Goal: Information Seeking & Learning: Find specific fact

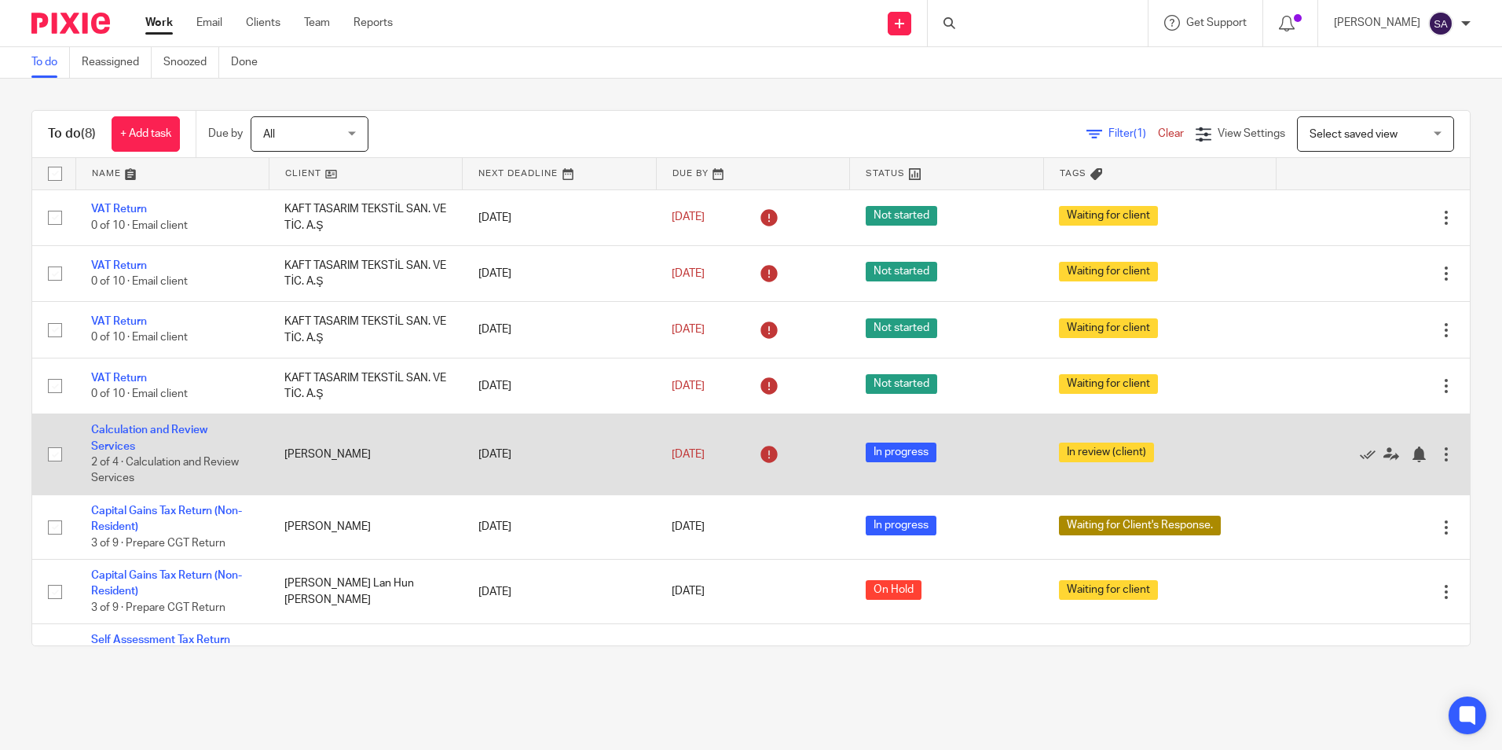
scroll to position [59, 0]
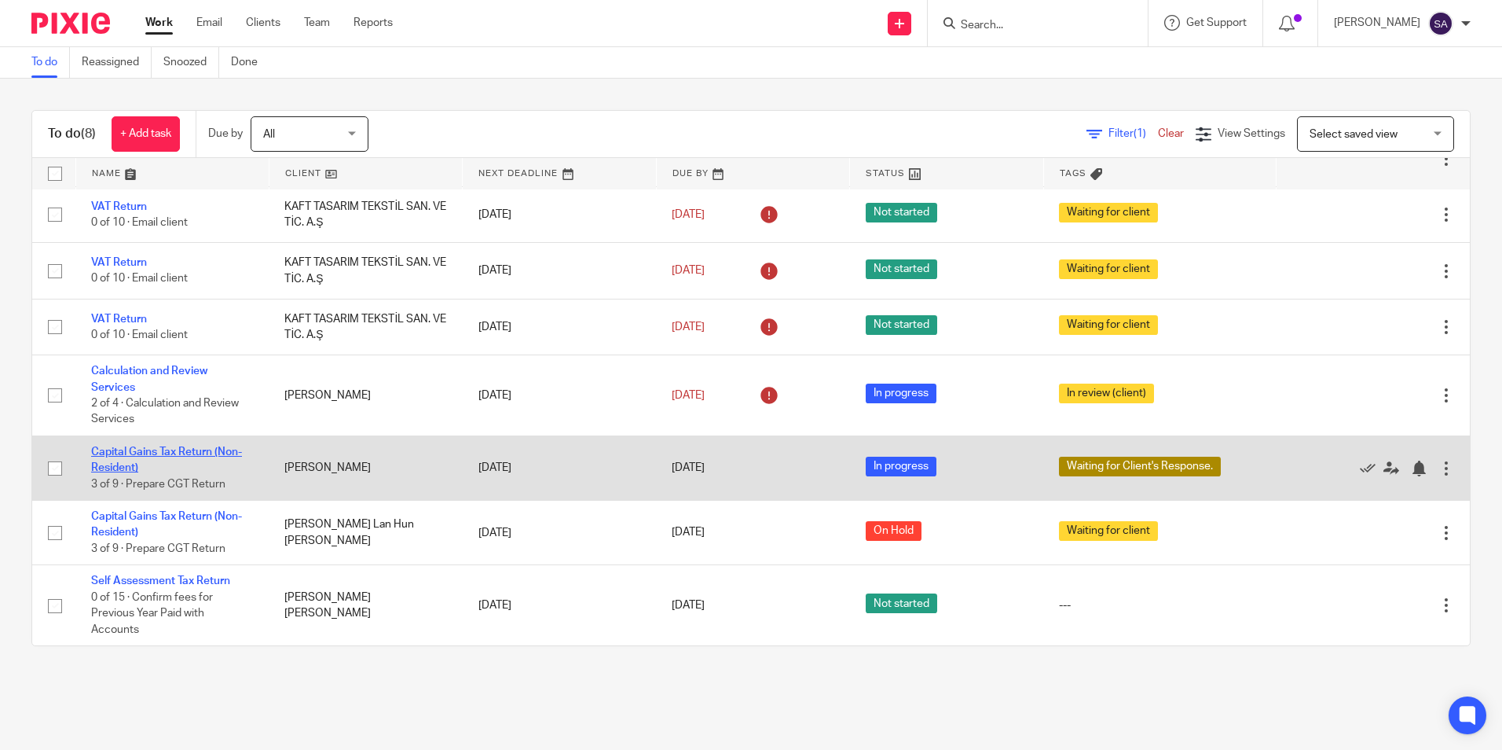
click at [117, 457] on link "Capital Gains Tax Return (Non-Resident)" at bounding box center [166, 459] width 151 height 27
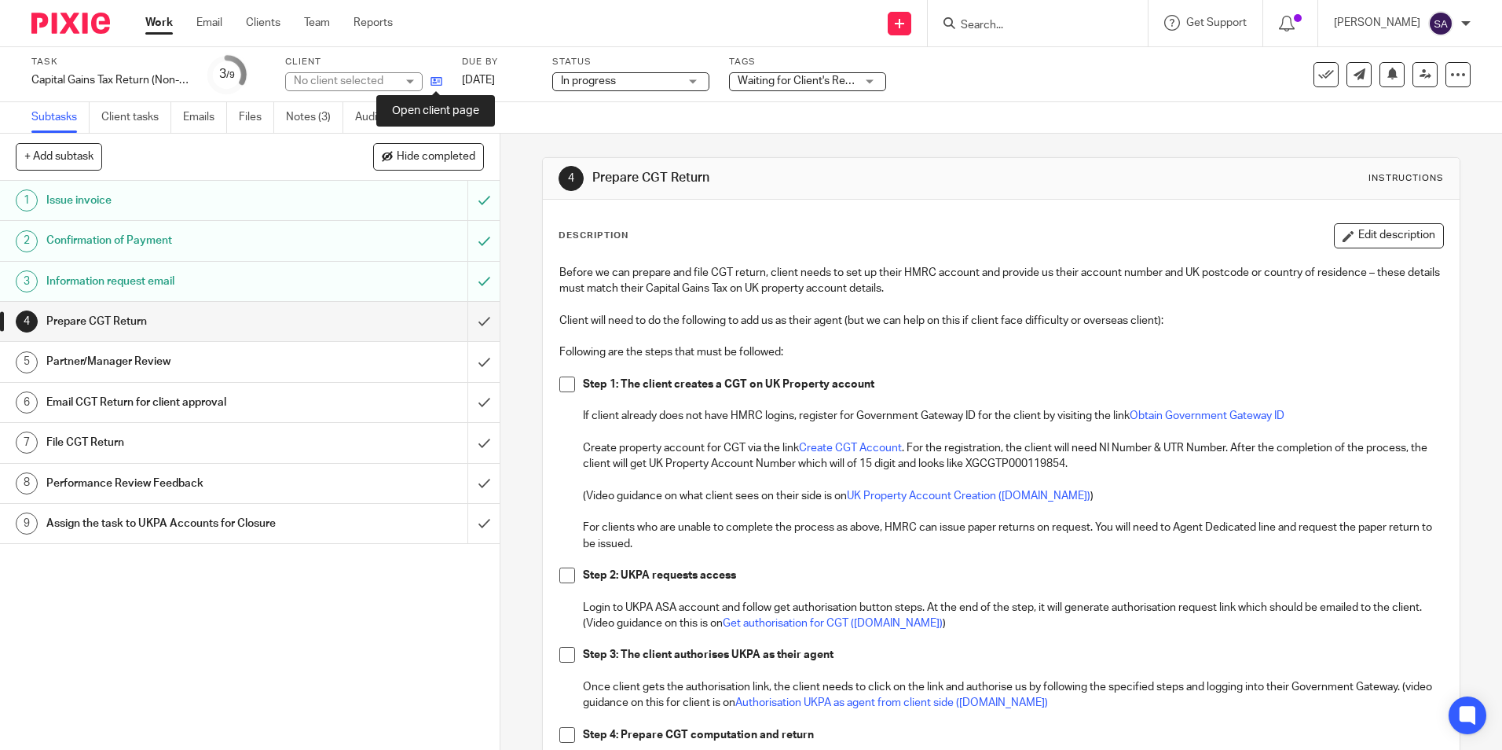
click at [438, 83] on icon at bounding box center [437, 81] width 12 height 12
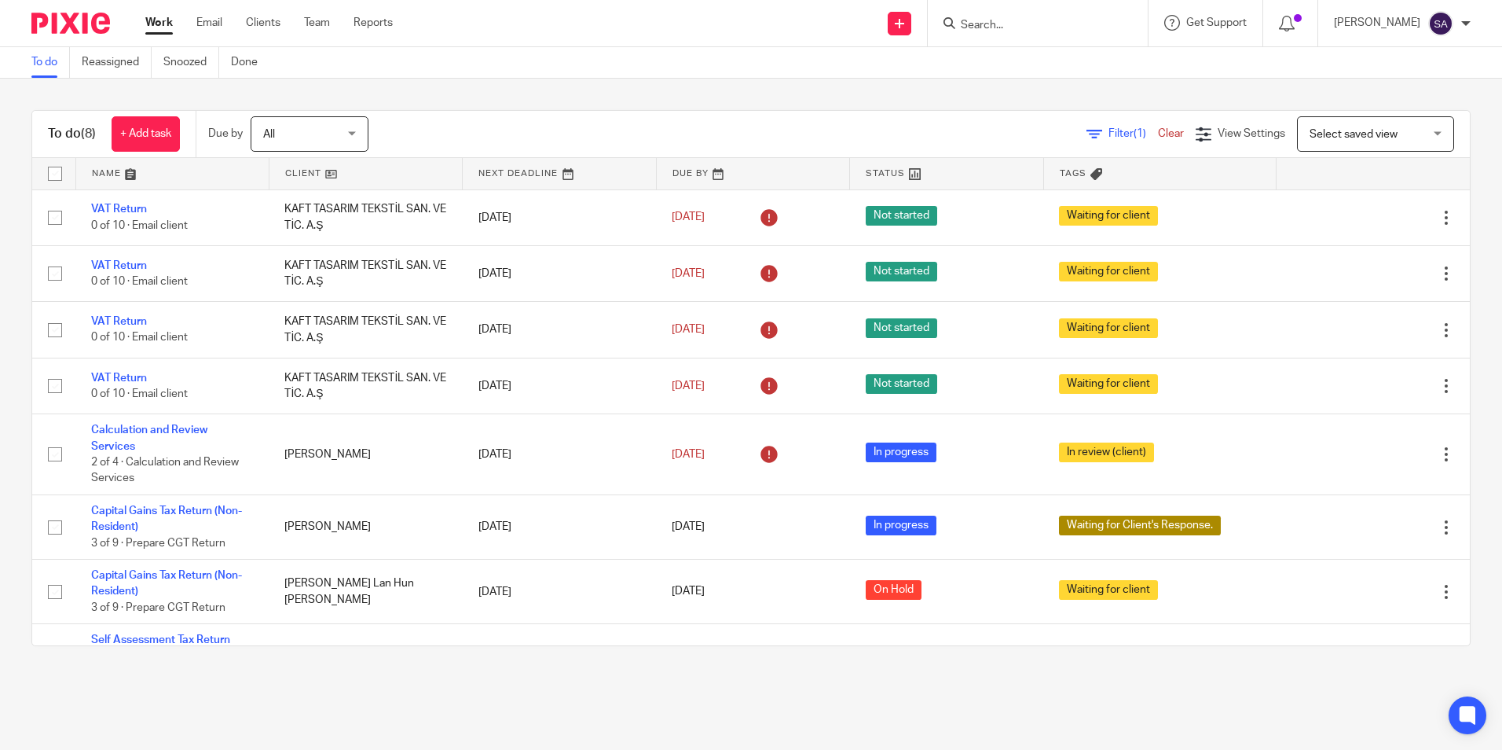
click at [1007, 23] on input "Search" at bounding box center [1029, 26] width 141 height 14
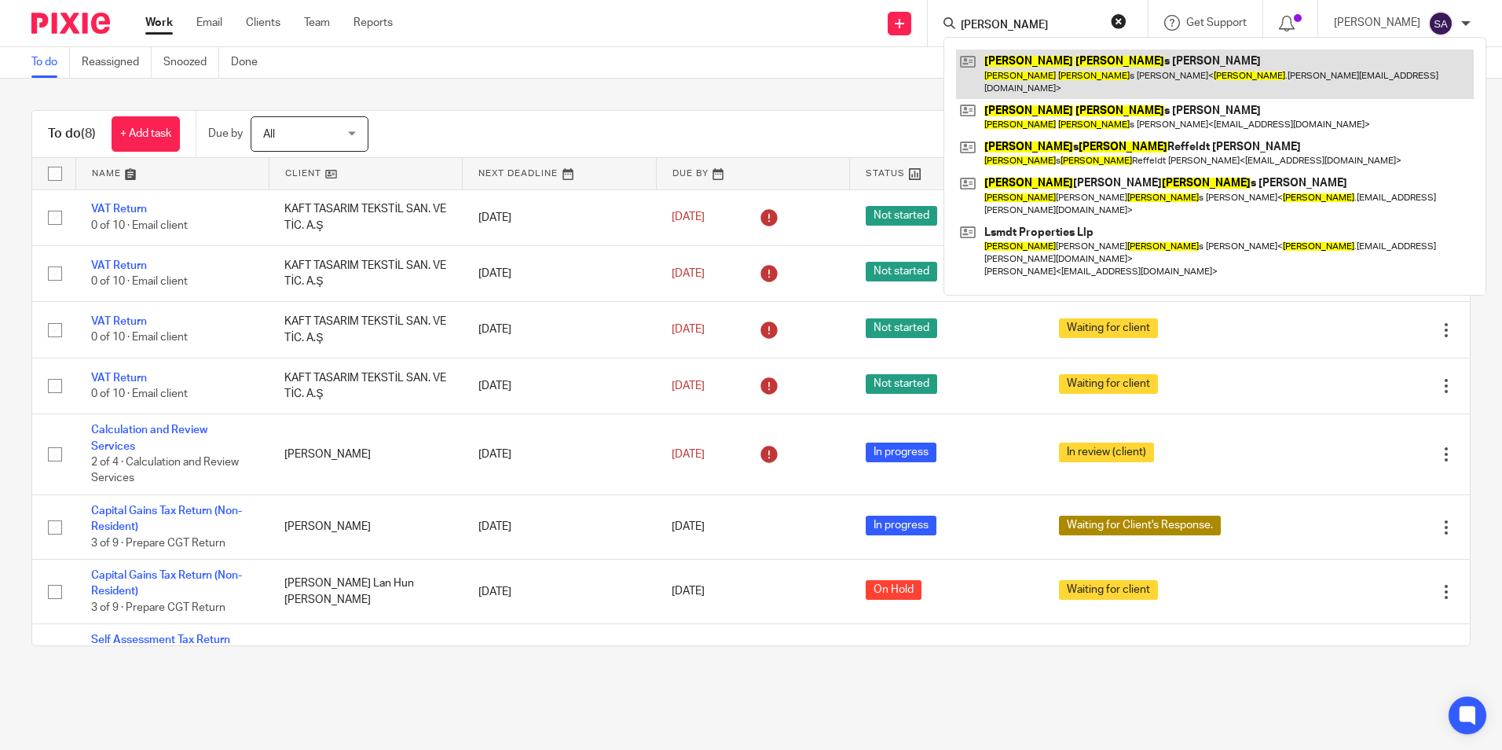
type input "David thoma"
click at [1031, 68] on link at bounding box center [1215, 74] width 518 height 49
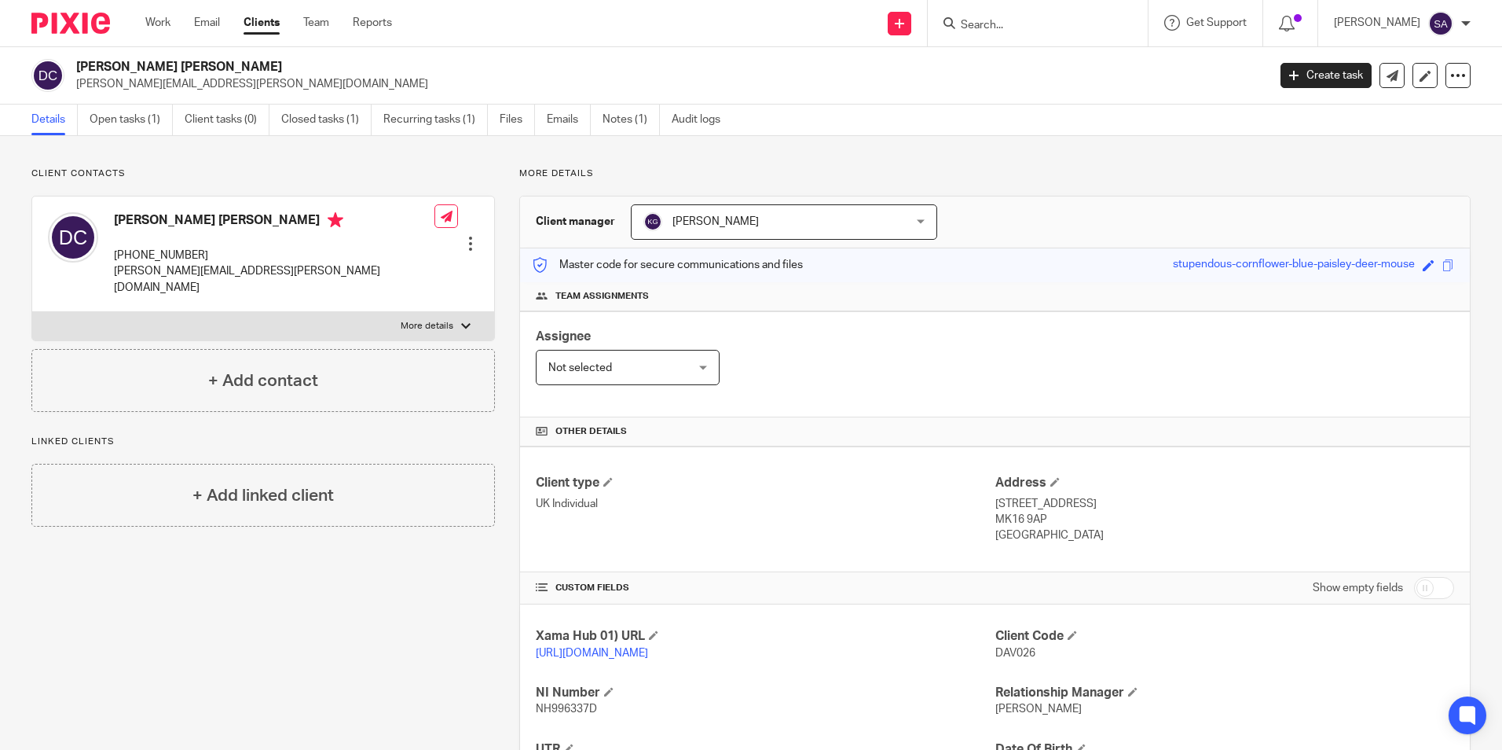
drag, startPoint x: 152, startPoint y: 220, endPoint x: 262, endPoint y: 221, distance: 110.0
click at [262, 221] on h4 "David Thomas Crawford" at bounding box center [274, 222] width 321 height 20
copy h4 "Thomas Crawford"
drag, startPoint x: 110, startPoint y: 218, endPoint x: 151, endPoint y: 222, distance: 41.0
click at [149, 221] on div "David Thomas Crawford +447846178541 david.crawford@tstlc.com" at bounding box center [241, 253] width 387 height 99
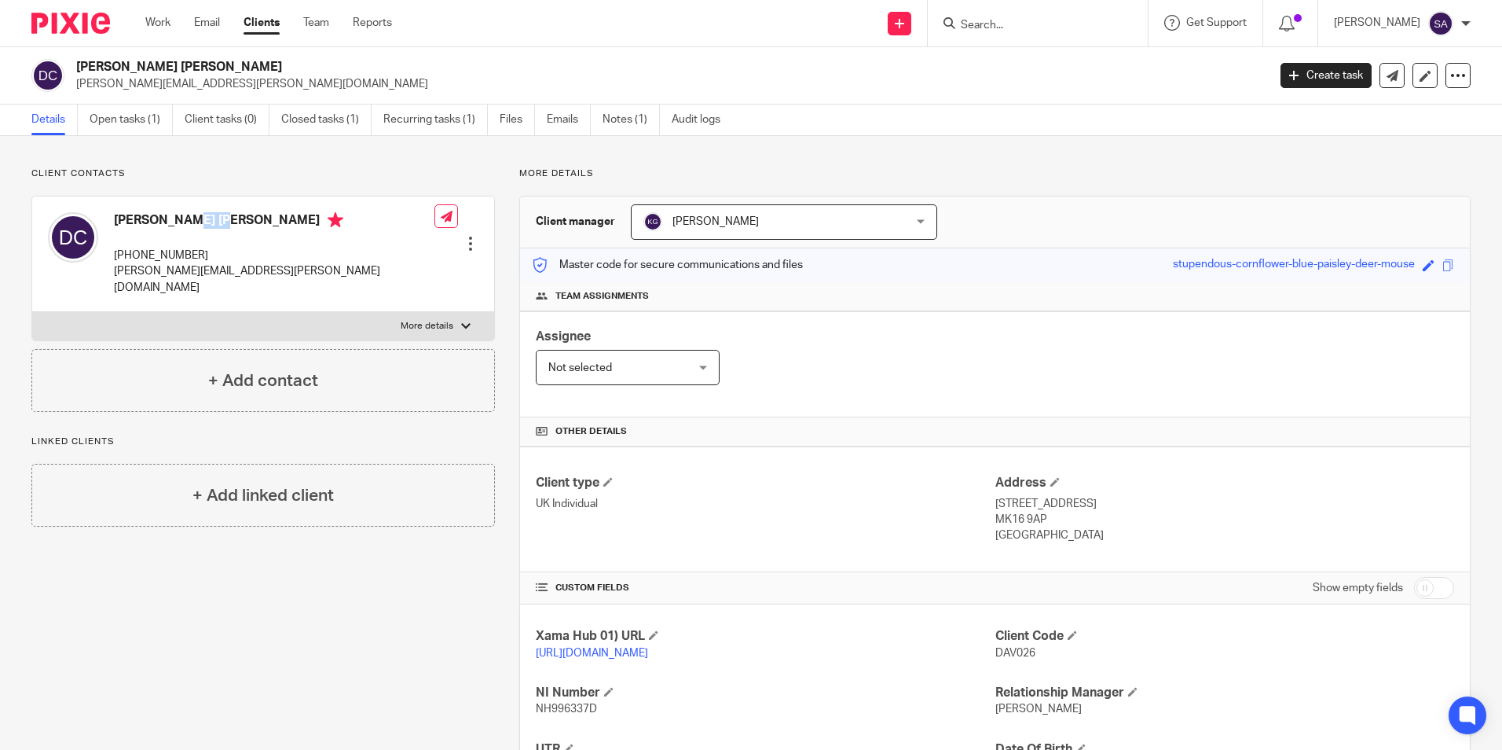
copy h4 "David"
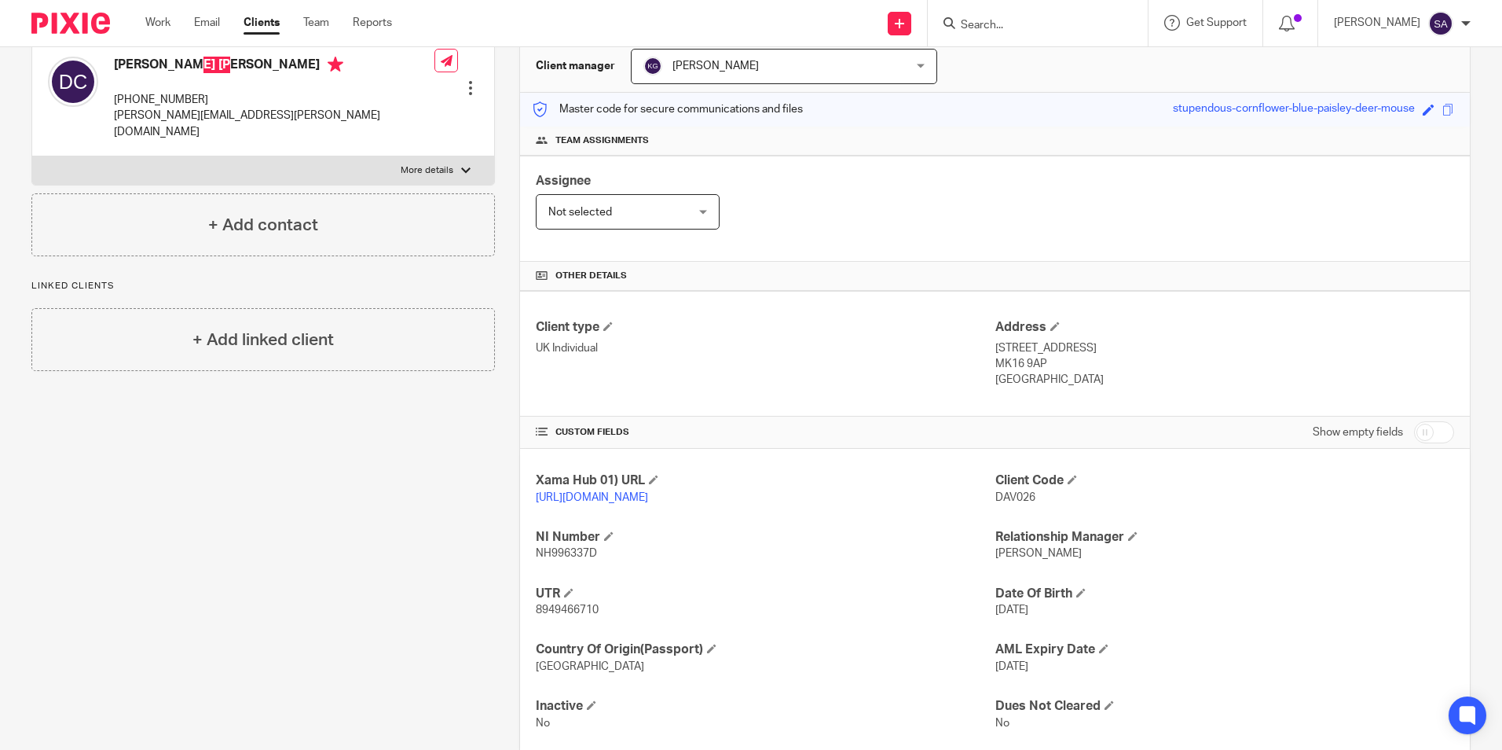
scroll to position [157, 0]
drag, startPoint x: 987, startPoint y: 341, endPoint x: 1189, endPoint y: 343, distance: 201.9
click at [1188, 344] on p "21 Chicheley Street, Newport Pagnell" at bounding box center [1225, 347] width 459 height 16
copy p "[STREET_ADDRESS]"
drag, startPoint x: 985, startPoint y: 360, endPoint x: 1054, endPoint y: 361, distance: 68.4
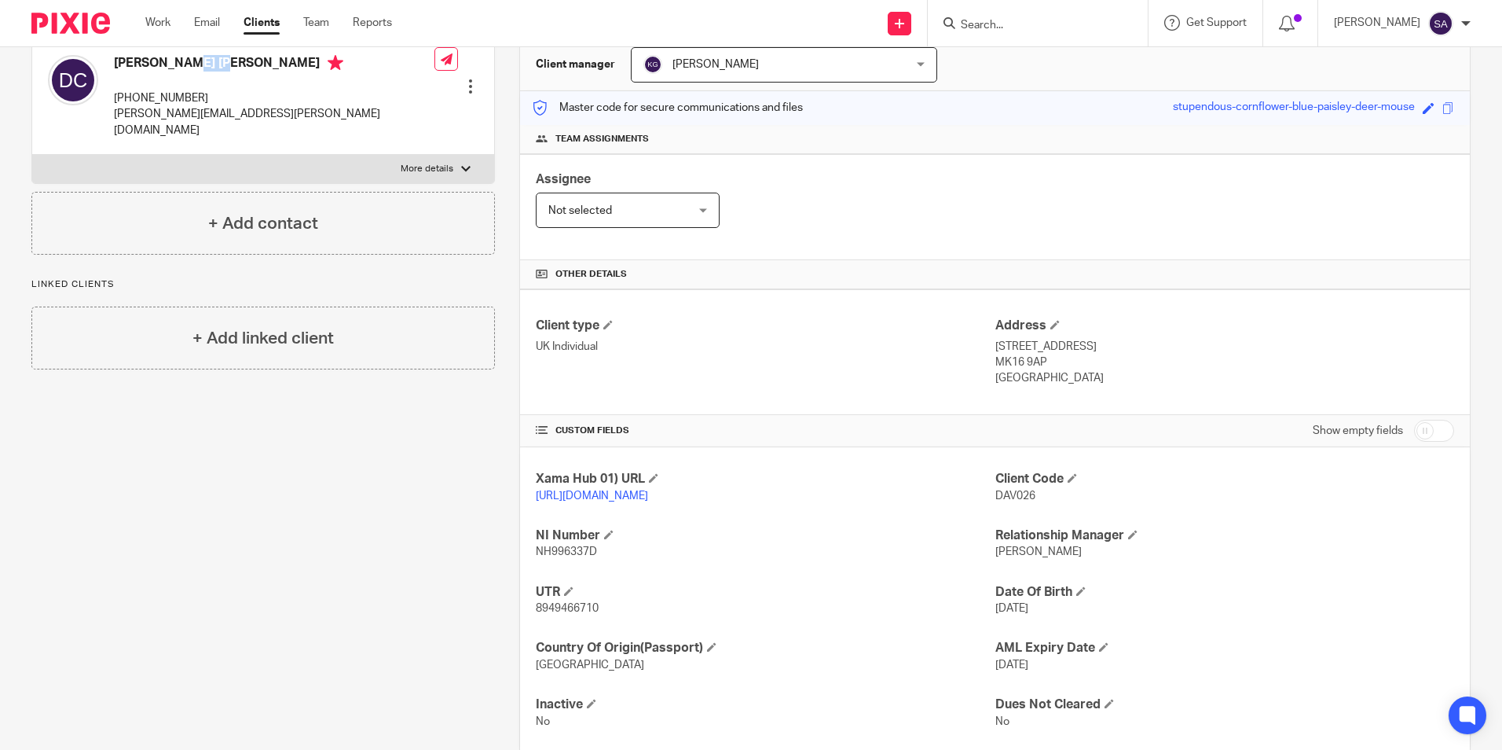
click at [1054, 361] on div "Client type UK Individual Address 21 Chicheley Street, Newport Pagnell MK16 9AP…" at bounding box center [995, 352] width 950 height 126
click at [1040, 406] on div "Client type UK Individual Address 21 Chicheley Street, Newport Pagnell MK16 9AP…" at bounding box center [995, 352] width 950 height 126
drag, startPoint x: 986, startPoint y: 358, endPoint x: 1026, endPoint y: 361, distance: 40.1
click at [1026, 361] on div "Client type UK Individual Address 21 Chicheley Street, Newport Pagnell MK16 9AP…" at bounding box center [995, 352] width 950 height 126
click at [1021, 413] on div "Client type UK Individual Address 21 Chicheley Street, Newport Pagnell MK16 9AP…" at bounding box center [995, 352] width 950 height 126
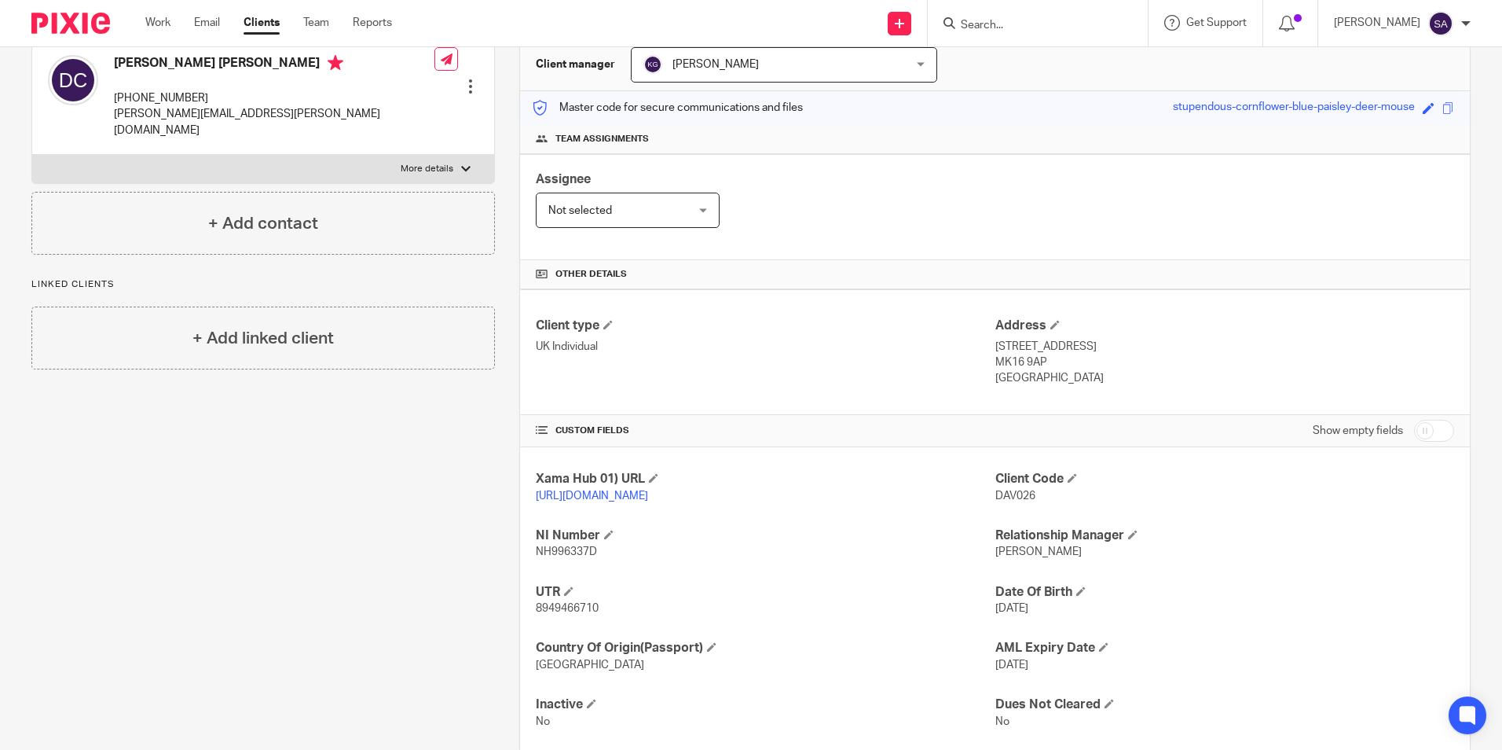
drag, startPoint x: 1042, startPoint y: 359, endPoint x: 990, endPoint y: 369, distance: 52.7
click at [996, 369] on p "MK16 9AP" at bounding box center [1225, 362] width 459 height 16
copy p "MK16 9AP"
click at [1010, 391] on div "Client type UK Individual Address 21 Chicheley Street, Newport Pagnell MK16 9AP…" at bounding box center [995, 352] width 950 height 126
drag, startPoint x: 997, startPoint y: 379, endPoint x: 1077, endPoint y: 387, distance: 80.5
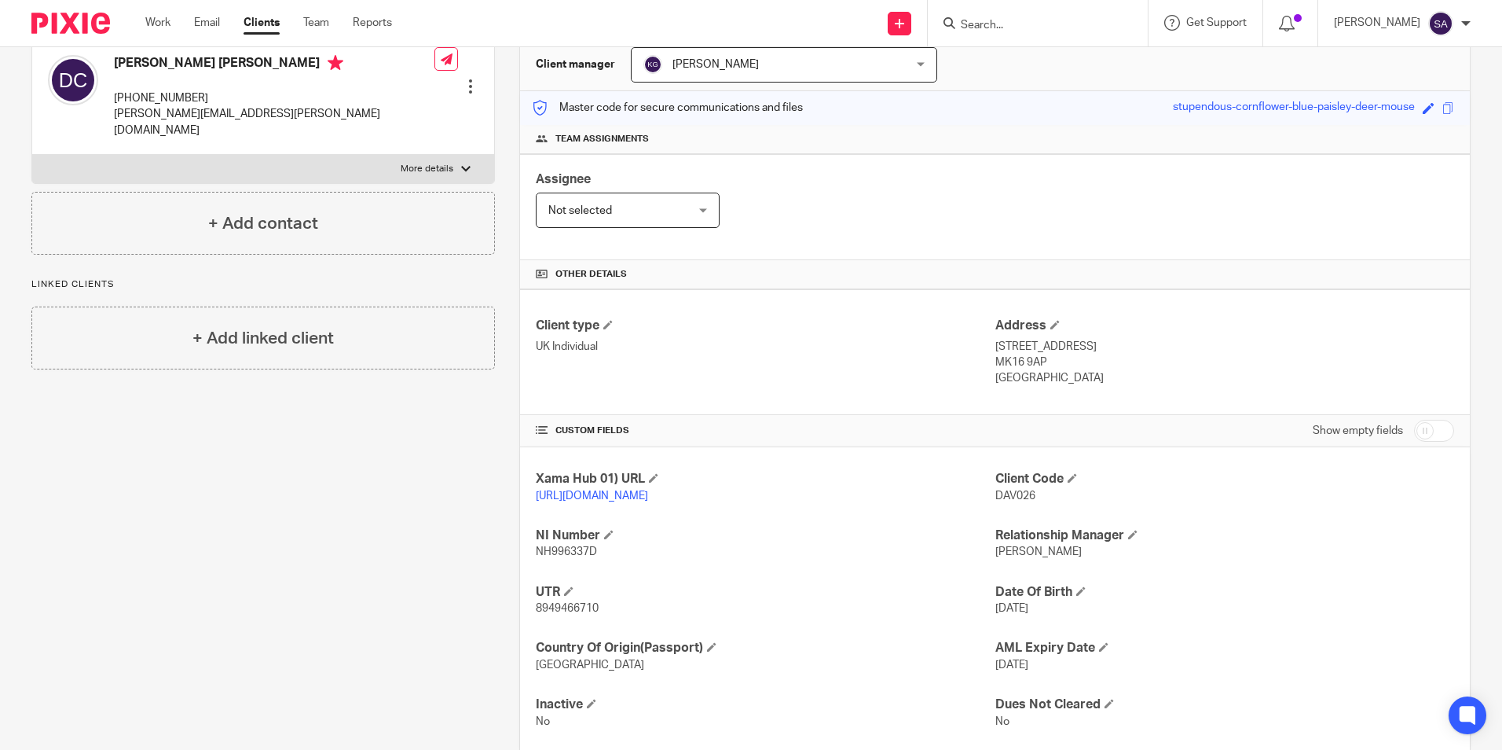
click at [1076, 387] on div "Client type UK Individual Address 21 Chicheley Street, Newport Pagnell MK16 9AP…" at bounding box center [995, 352] width 950 height 126
copy p "[GEOGRAPHIC_DATA]"
click at [973, 400] on div "Client type UK Individual Address 21 Chicheley Street, Newport Pagnell MK16 9AP…" at bounding box center [995, 352] width 950 height 126
drag, startPoint x: 987, startPoint y: 358, endPoint x: 1054, endPoint y: 360, distance: 66.8
click at [1054, 360] on p "MK16 9AP" at bounding box center [1225, 362] width 459 height 16
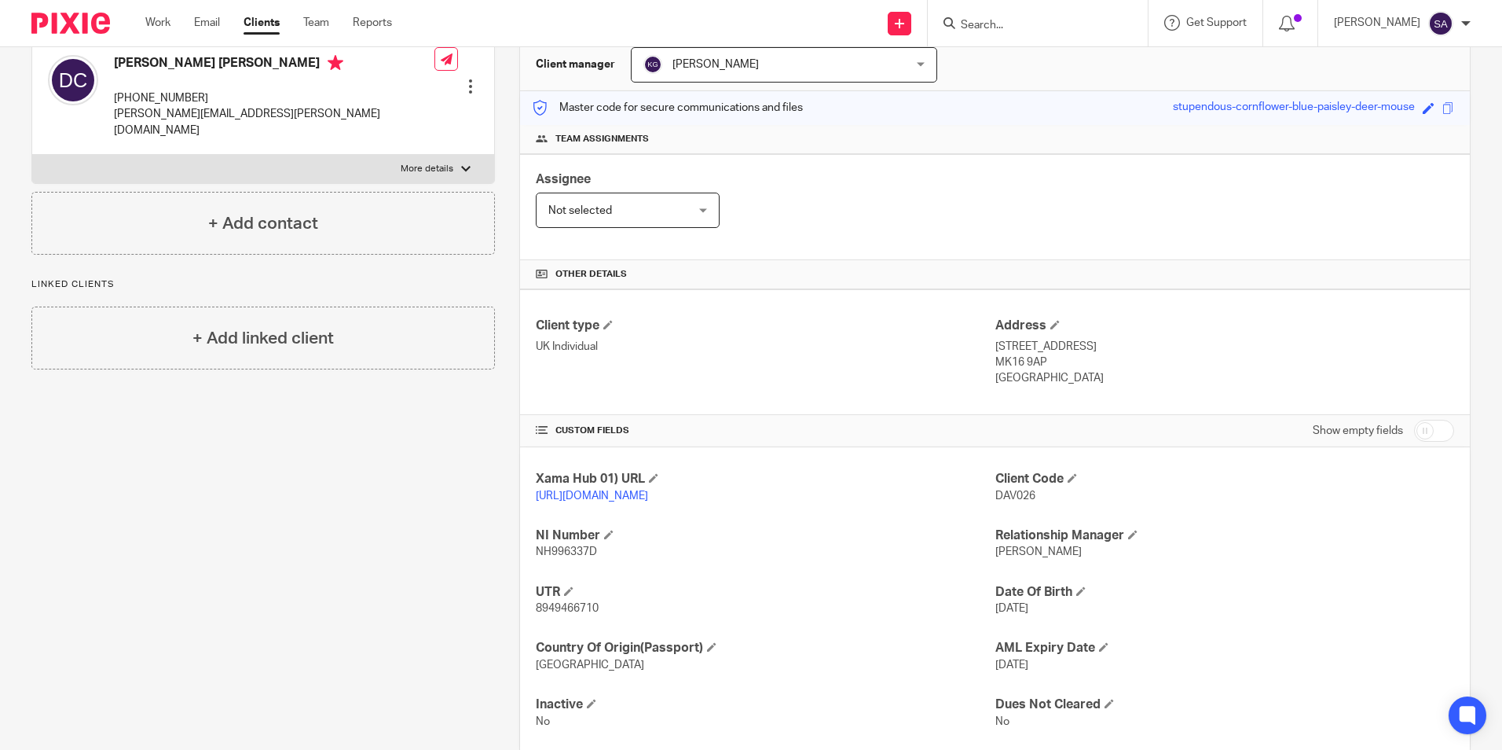
copy p "MK16 9AP"
drag, startPoint x: 990, startPoint y: 378, endPoint x: 1108, endPoint y: 375, distance: 117.9
click at [1104, 378] on p "United Kingdom" at bounding box center [1225, 378] width 459 height 16
copy p "United Kingdom"
click at [854, 370] on div "Client type UK Individual" at bounding box center [765, 351] width 459 height 69
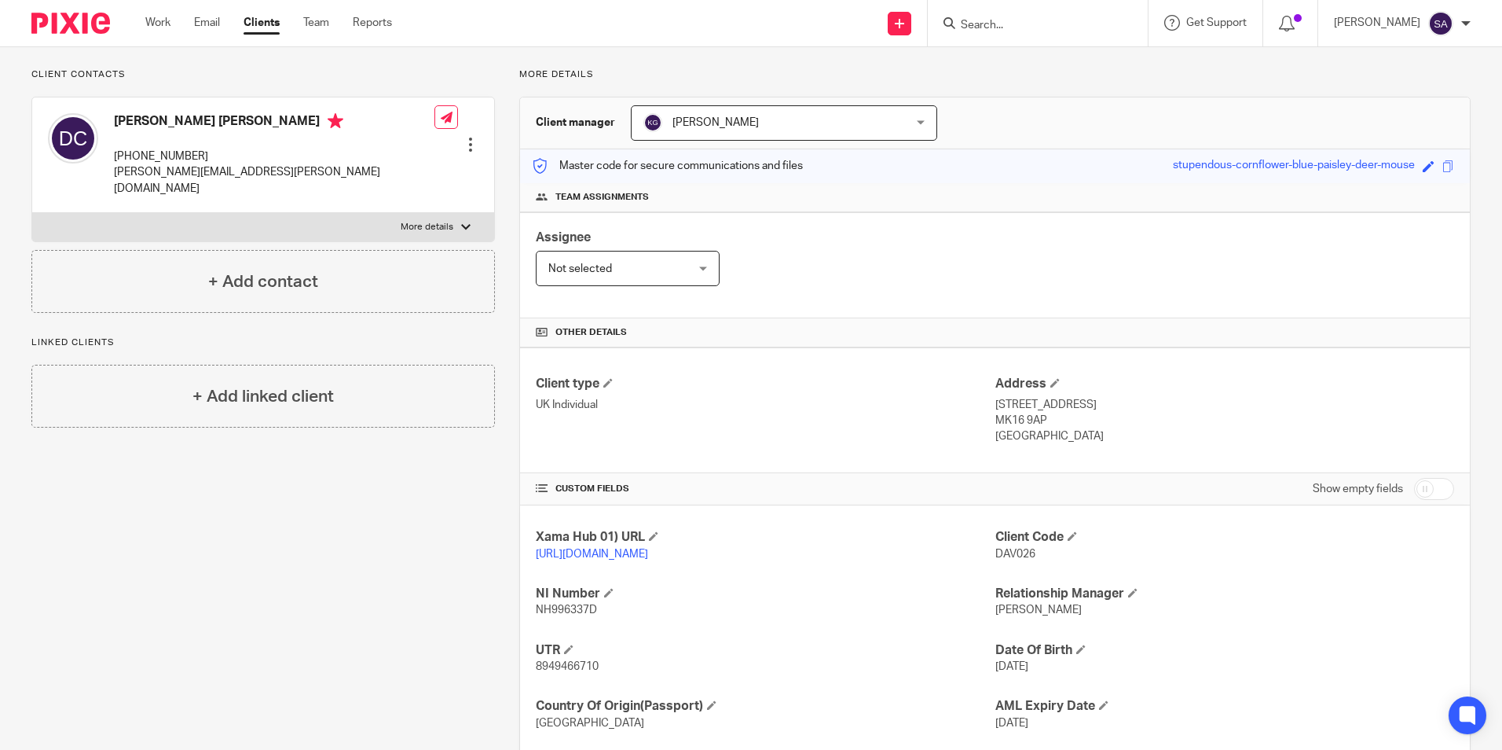
scroll to position [0, 0]
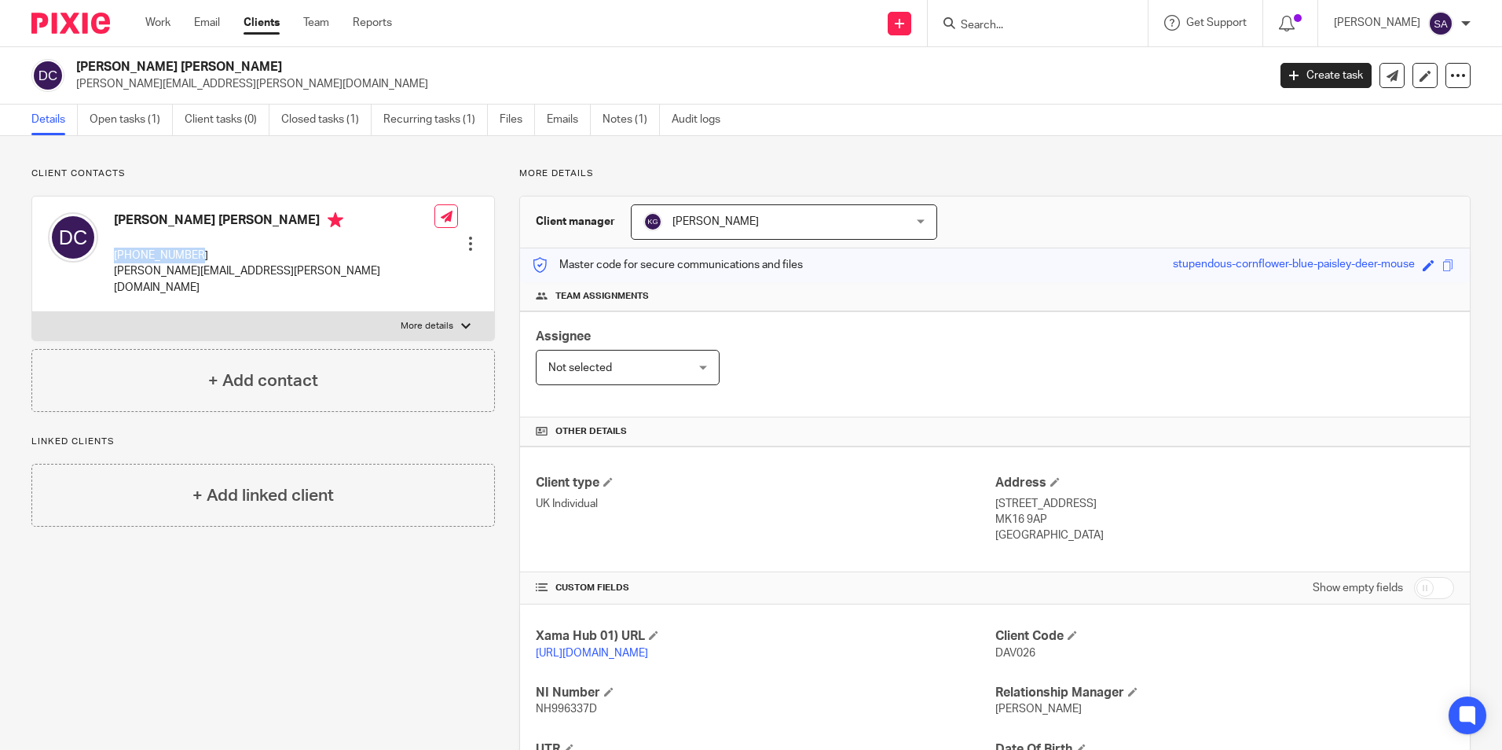
drag, startPoint x: 115, startPoint y: 254, endPoint x: 218, endPoint y: 256, distance: 103.0
click at [218, 256] on p "+447846178541" at bounding box center [274, 256] width 321 height 16
copy p "+447846178541"
click at [831, 457] on div "Client type UK Individual Address 21 Chicheley Street, Newport Pagnell MK16 9AP…" at bounding box center [995, 509] width 950 height 126
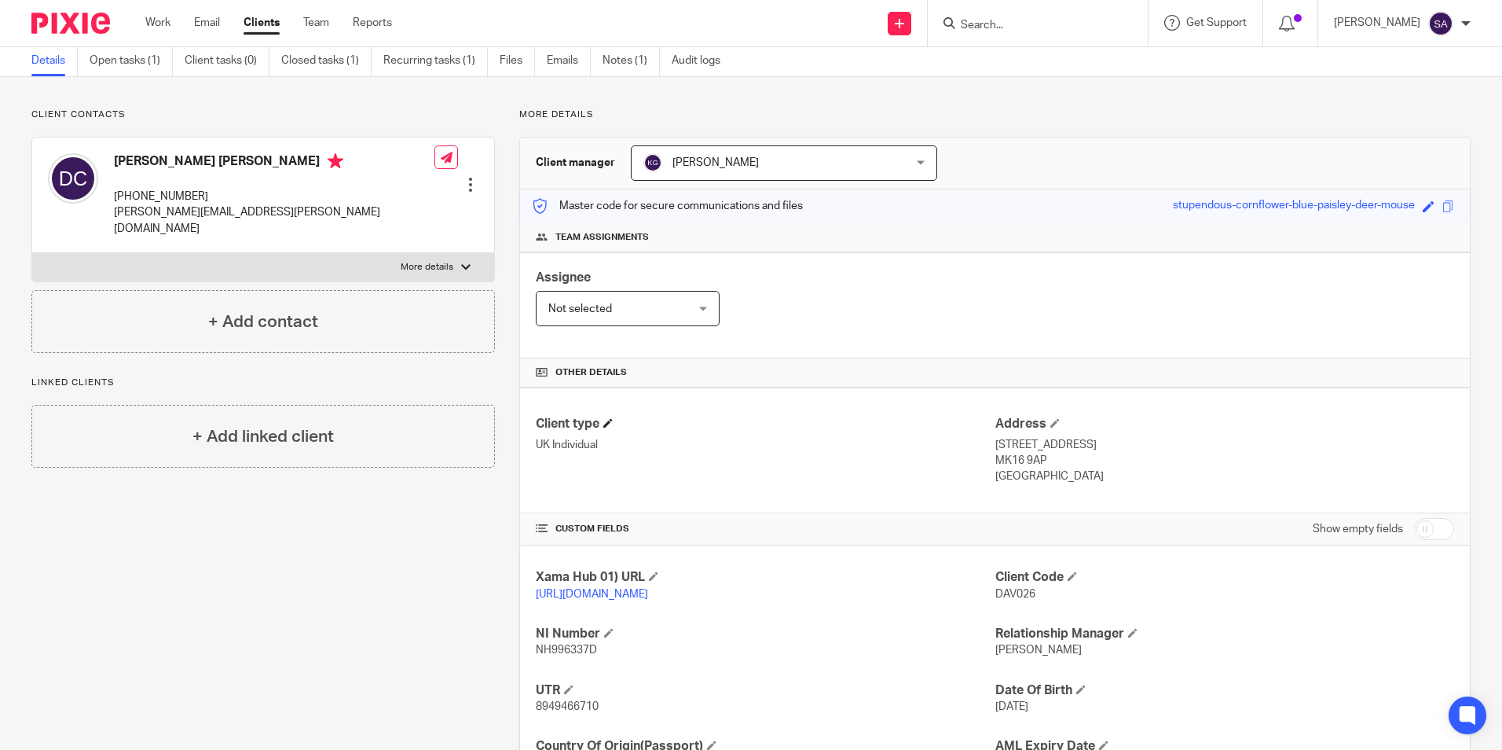
scroll to position [208, 0]
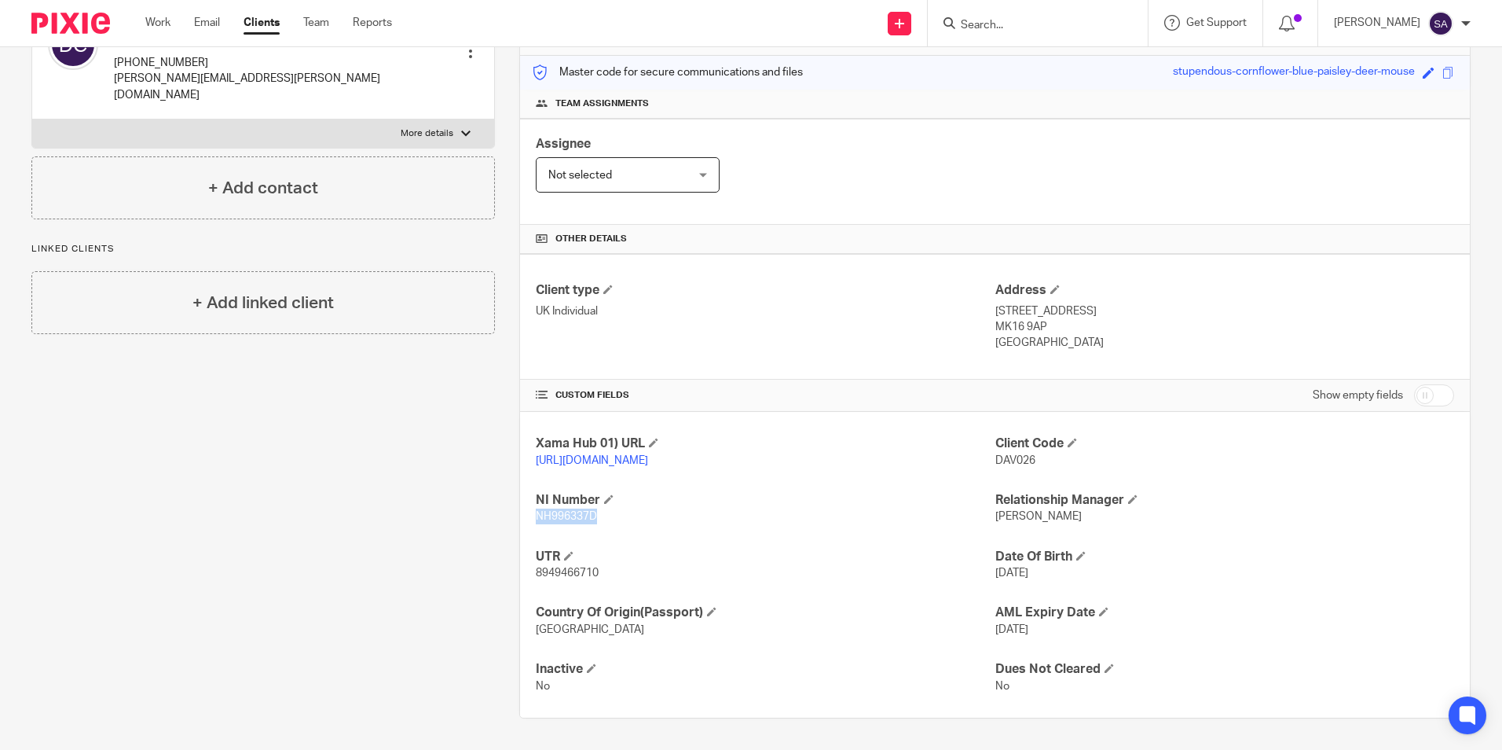
drag, startPoint x: 533, startPoint y: 513, endPoint x: 628, endPoint y: 517, distance: 95.2
click at [628, 517] on p "NH996337D" at bounding box center [765, 516] width 459 height 16
copy span "NH996337D"
click at [562, 551] on h4 "UTR" at bounding box center [765, 556] width 459 height 17
drag, startPoint x: 530, startPoint y: 513, endPoint x: 546, endPoint y: 515, distance: 16.6
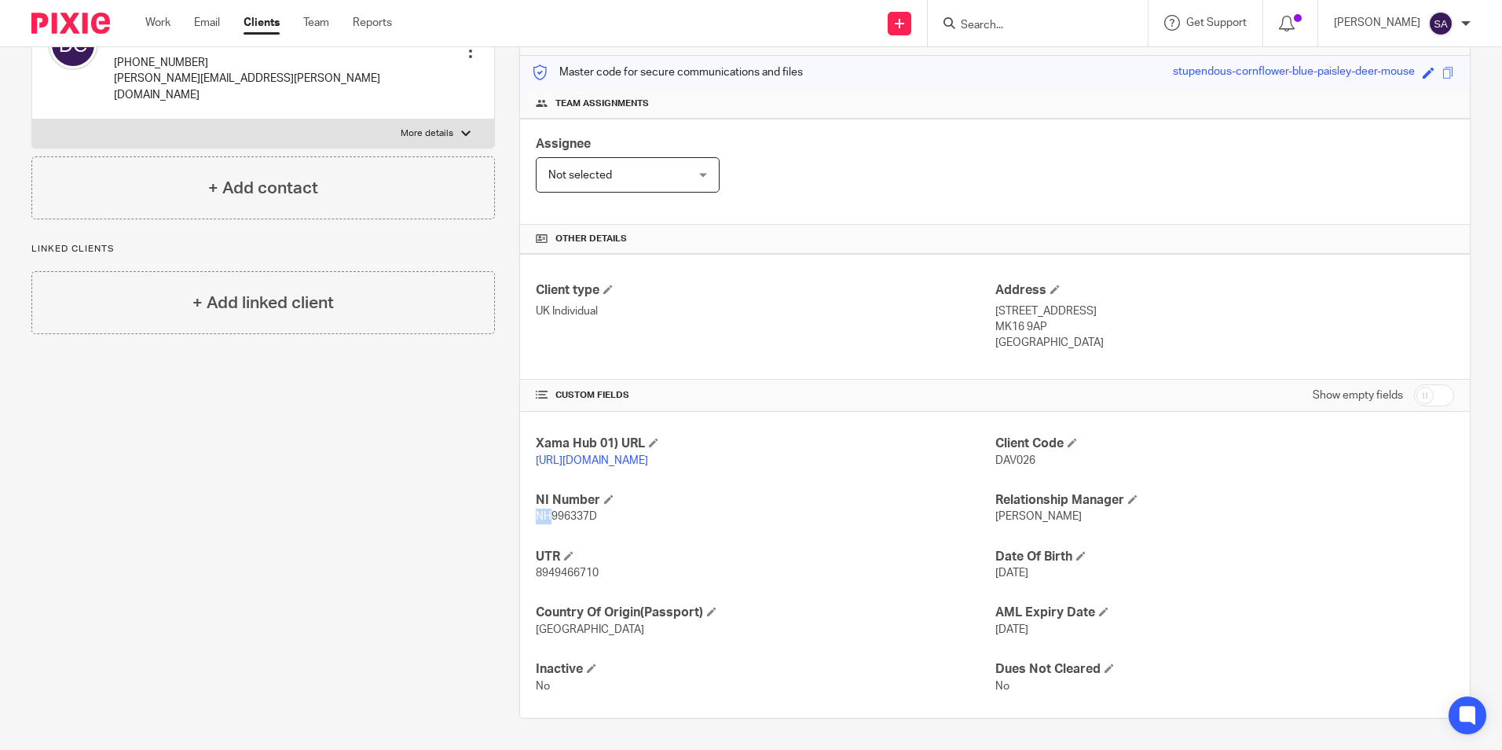
click at [546, 515] on div "Xama Hub 01) URL https://platform.xamatech.com/portal/crm/clients/65eaf140-4e33…" at bounding box center [995, 565] width 950 height 306
copy span "NH"
click at [572, 530] on div "Xama Hub 01) URL https://platform.xamatech.com/portal/crm/clients/65eaf140-4e33…" at bounding box center [995, 565] width 950 height 306
drag, startPoint x: 548, startPoint y: 517, endPoint x: 584, endPoint y: 519, distance: 35.4
click at [584, 519] on span "NH996337D" at bounding box center [566, 516] width 61 height 11
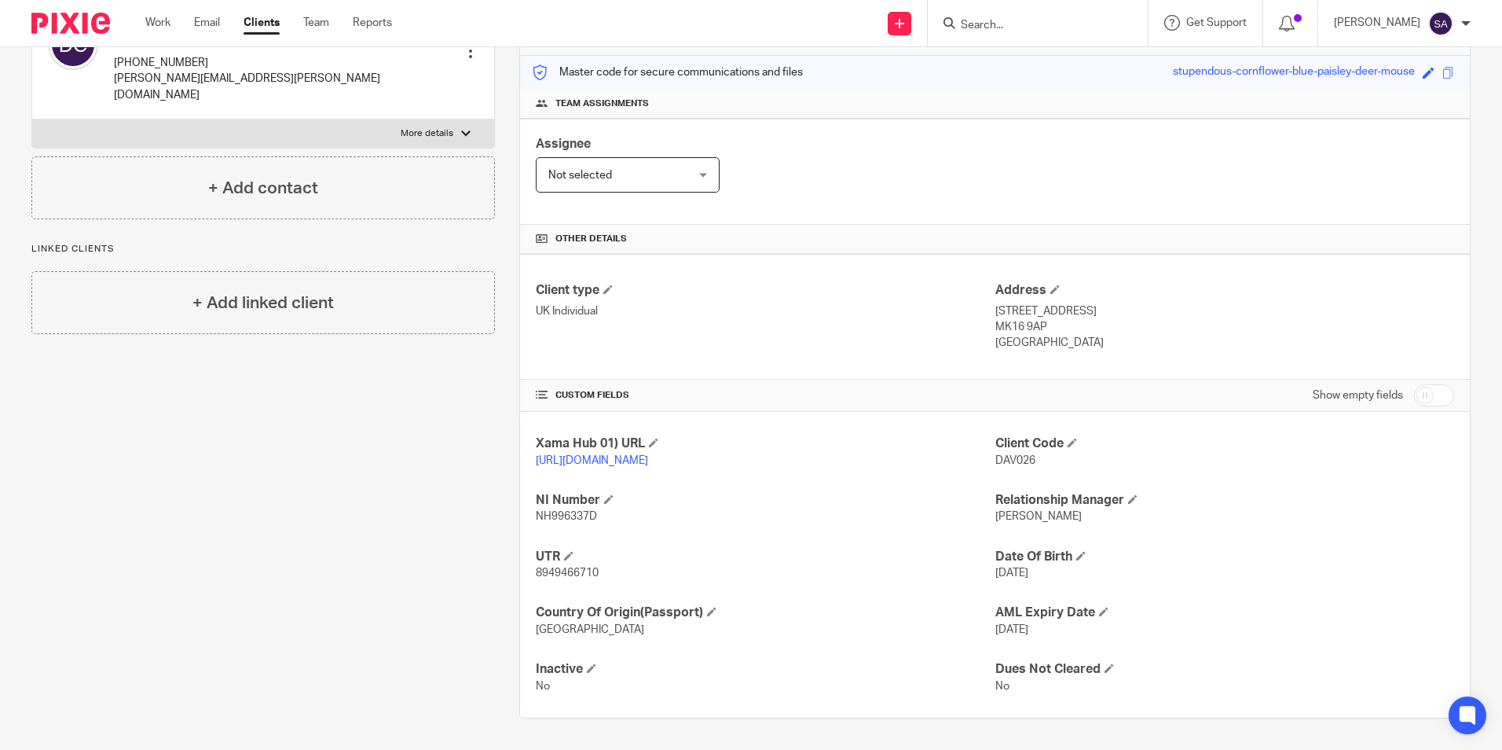
click at [743, 526] on div "Xama Hub 01) URL https://platform.xamatech.com/portal/crm/clients/65eaf140-4e33…" at bounding box center [995, 565] width 950 height 306
click at [889, 552] on h4 "UTR" at bounding box center [765, 556] width 459 height 17
drag, startPoint x: 533, startPoint y: 570, endPoint x: 612, endPoint y: 569, distance: 79.4
click at [612, 569] on p "8949466710" at bounding box center [765, 573] width 459 height 16
click at [810, 540] on div "Xama Hub 01) URL https://platform.xamatech.com/portal/crm/clients/65eaf140-4e33…" at bounding box center [995, 565] width 950 height 306
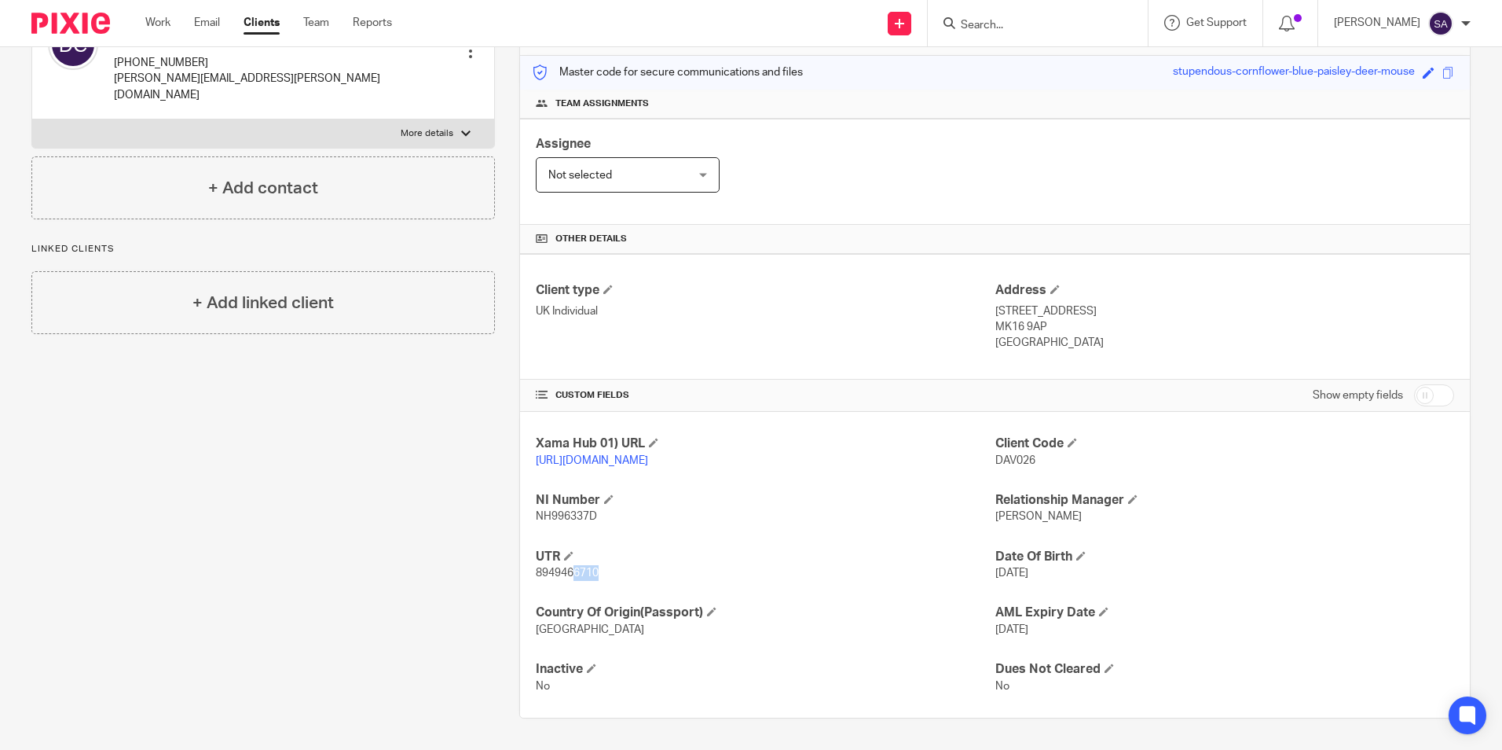
drag, startPoint x: 570, startPoint y: 571, endPoint x: 598, endPoint y: 576, distance: 28.7
click at [598, 576] on p "8949466710" at bounding box center [765, 573] width 459 height 16
click at [574, 593] on div "Xama Hub 01) URL https://platform.xamatech.com/portal/crm/clients/65eaf140-4e33…" at bounding box center [995, 565] width 950 height 306
drag, startPoint x: 567, startPoint y: 572, endPoint x: 612, endPoint y: 570, distance: 45.6
click at [611, 573] on p "8949466710" at bounding box center [765, 573] width 459 height 16
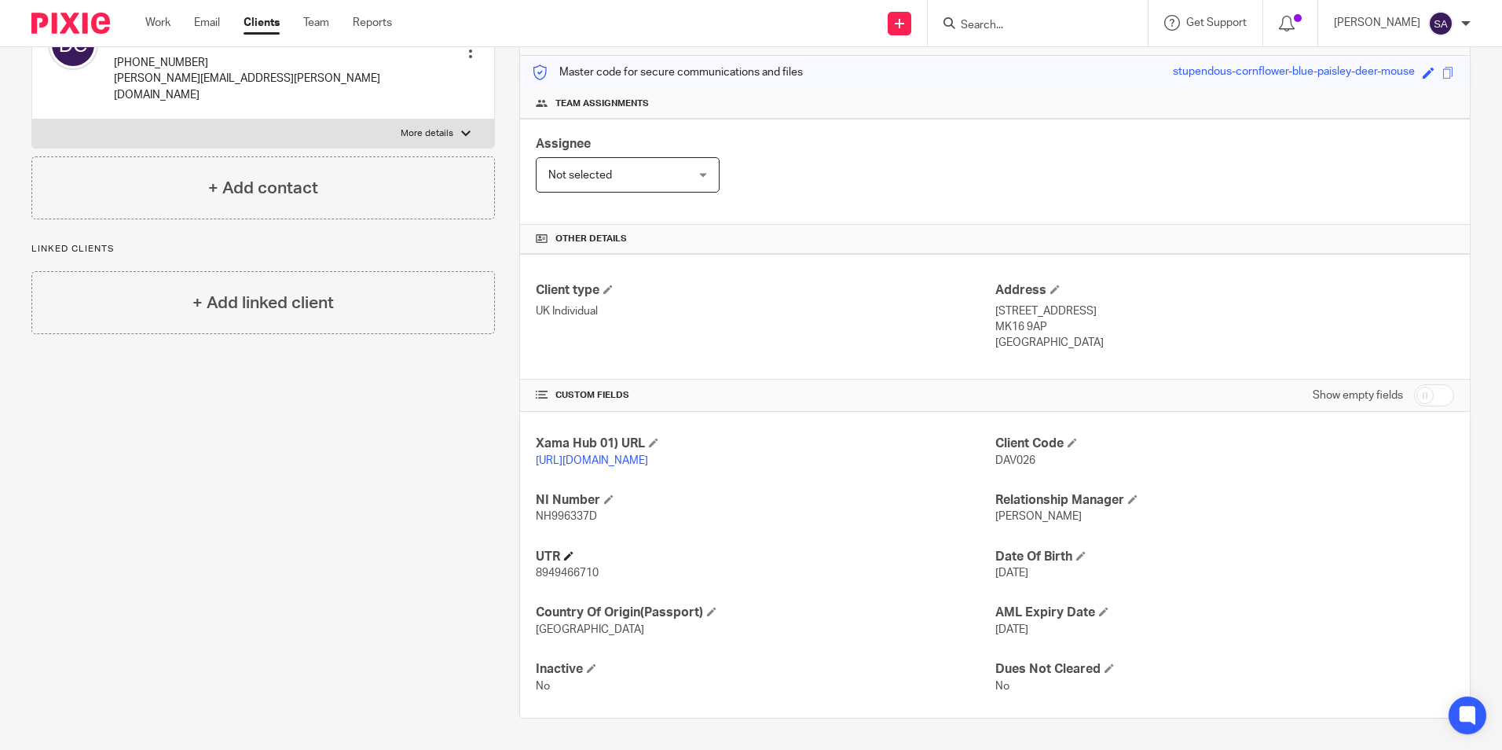
click at [823, 556] on h4 "UTR" at bounding box center [765, 556] width 459 height 17
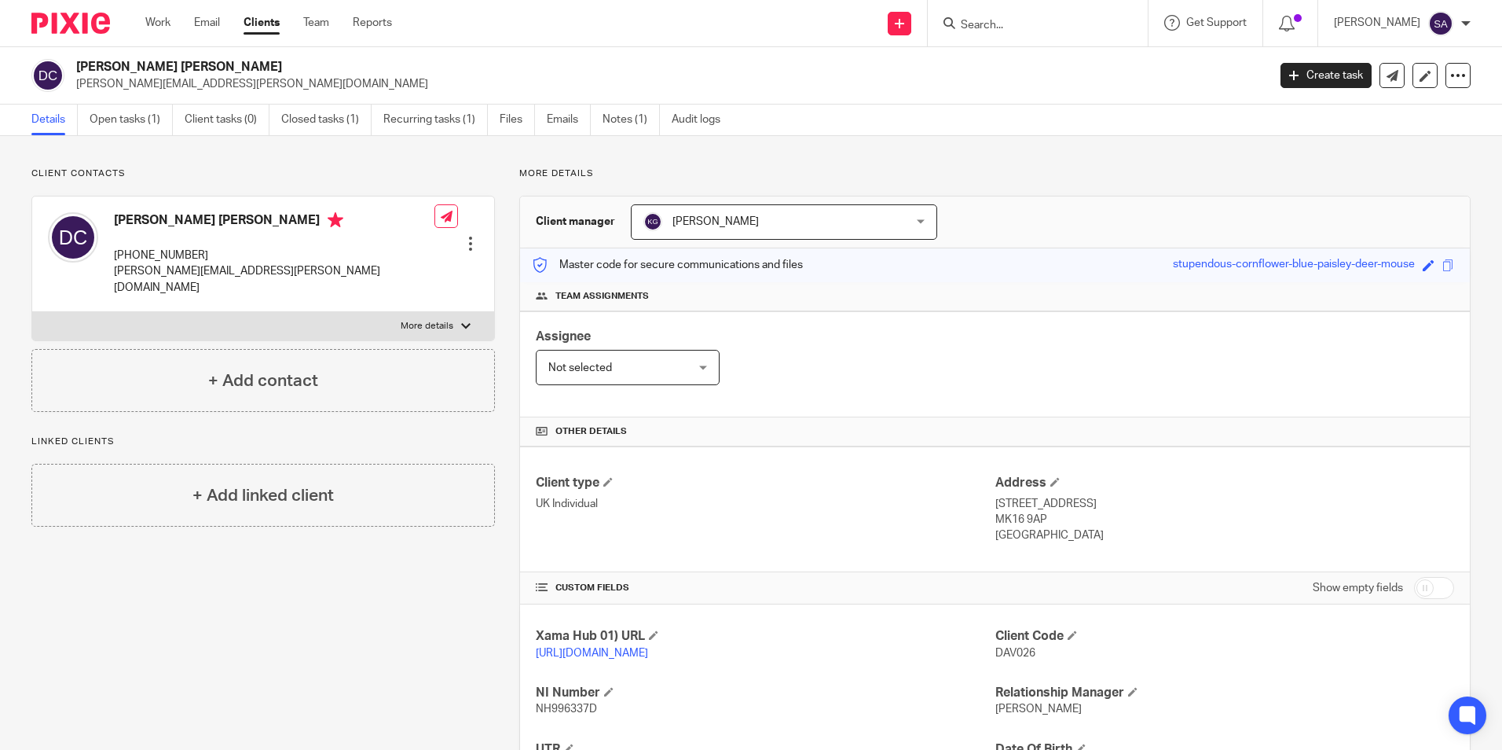
drag, startPoint x: 986, startPoint y: 502, endPoint x: 1069, endPoint y: 502, distance: 83.3
click at [1069, 501] on div "Client type UK Individual Address 21 Chicheley Street, Newport Pagnell MK16 9AP…" at bounding box center [995, 509] width 950 height 126
click at [1076, 544] on div "Client type UK Individual Address 21 Chicheley Street, Newport Pagnell MK16 9AP…" at bounding box center [995, 509] width 950 height 126
drag, startPoint x: 988, startPoint y: 501, endPoint x: 1084, endPoint y: 508, distance: 96.9
click at [1084, 508] on p "21 Chicheley Street, Newport Pagnell" at bounding box center [1225, 504] width 459 height 16
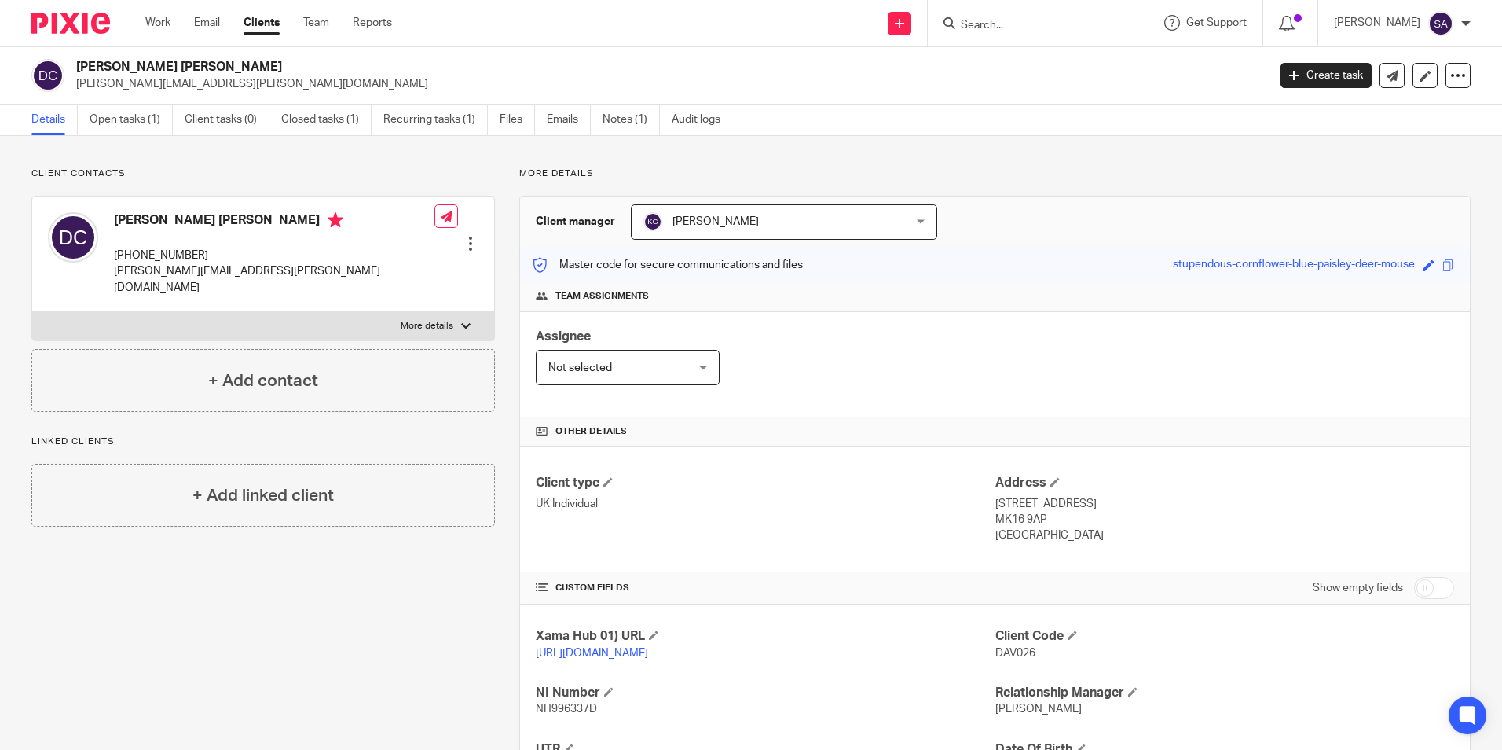
drag, startPoint x: 1091, startPoint y: 503, endPoint x: 1178, endPoint y: 501, distance: 87.2
click at [1178, 501] on p "21 Chicheley Street, Newport Pagnell" at bounding box center [1225, 504] width 459 height 16
drag, startPoint x: 989, startPoint y: 532, endPoint x: 1082, endPoint y: 535, distance: 92.8
click at [1082, 535] on p "United Kingdom" at bounding box center [1225, 535] width 459 height 16
drag, startPoint x: 987, startPoint y: 519, endPoint x: 1058, endPoint y: 517, distance: 71.5
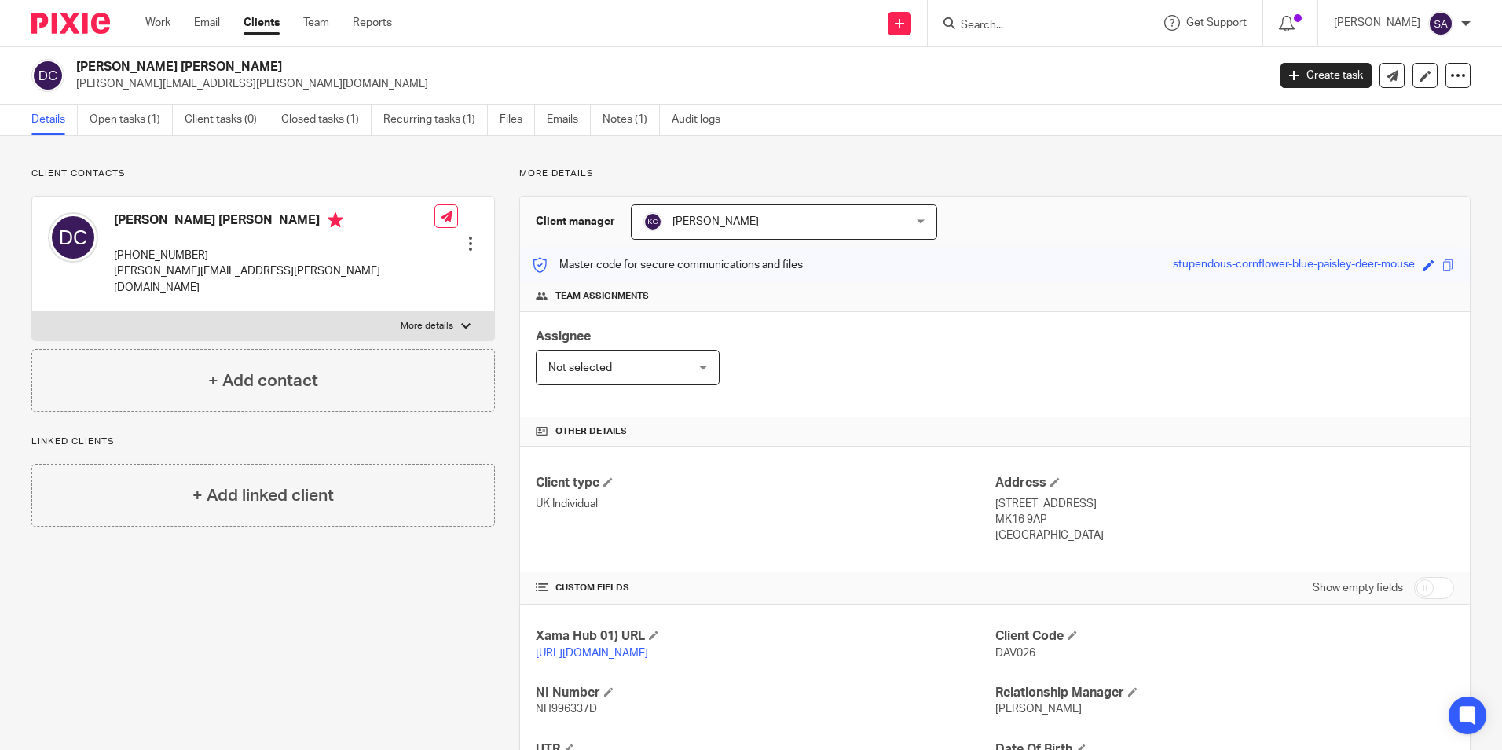
click at [1057, 520] on p "MK16 9AP" at bounding box center [1225, 520] width 459 height 16
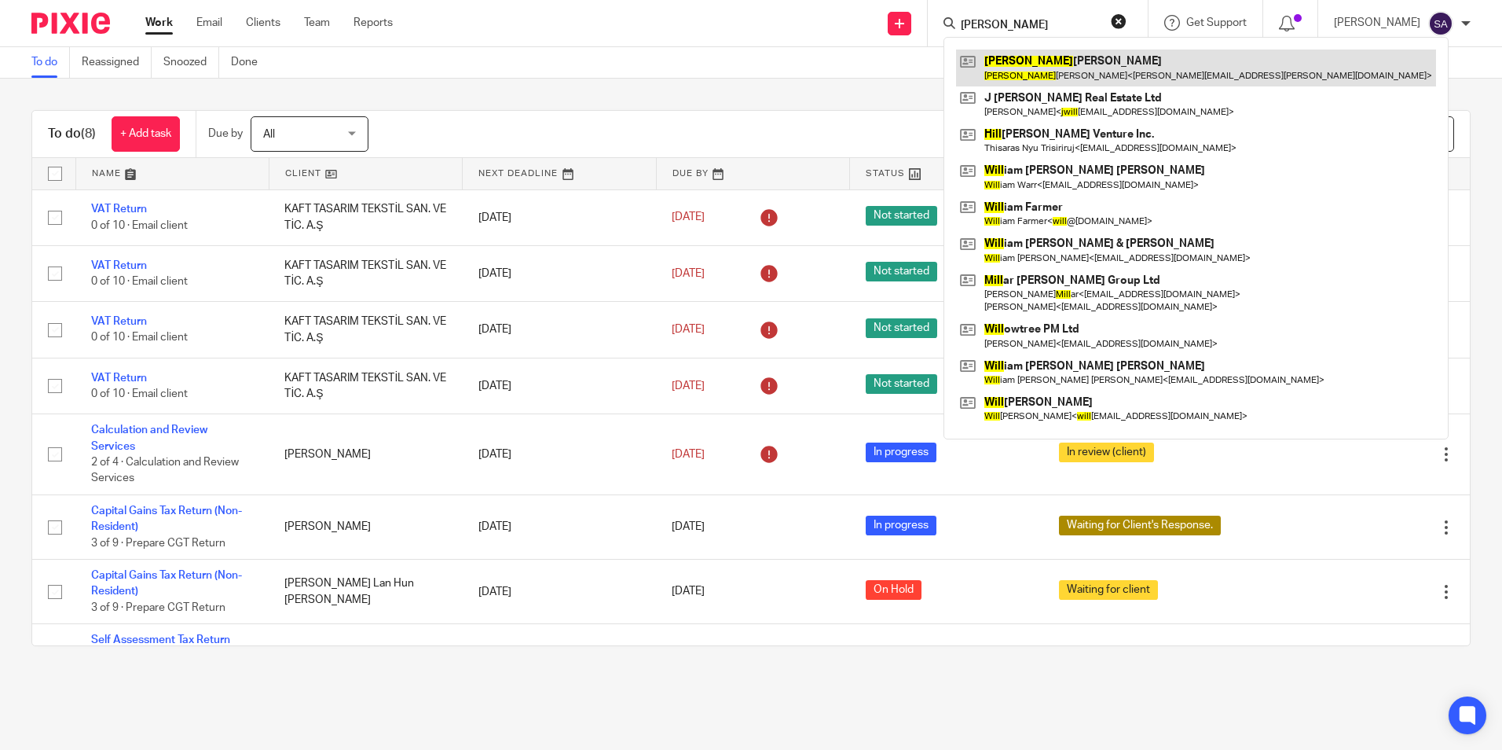
type input "[PERSON_NAME]"
click at [1039, 75] on link at bounding box center [1196, 68] width 480 height 36
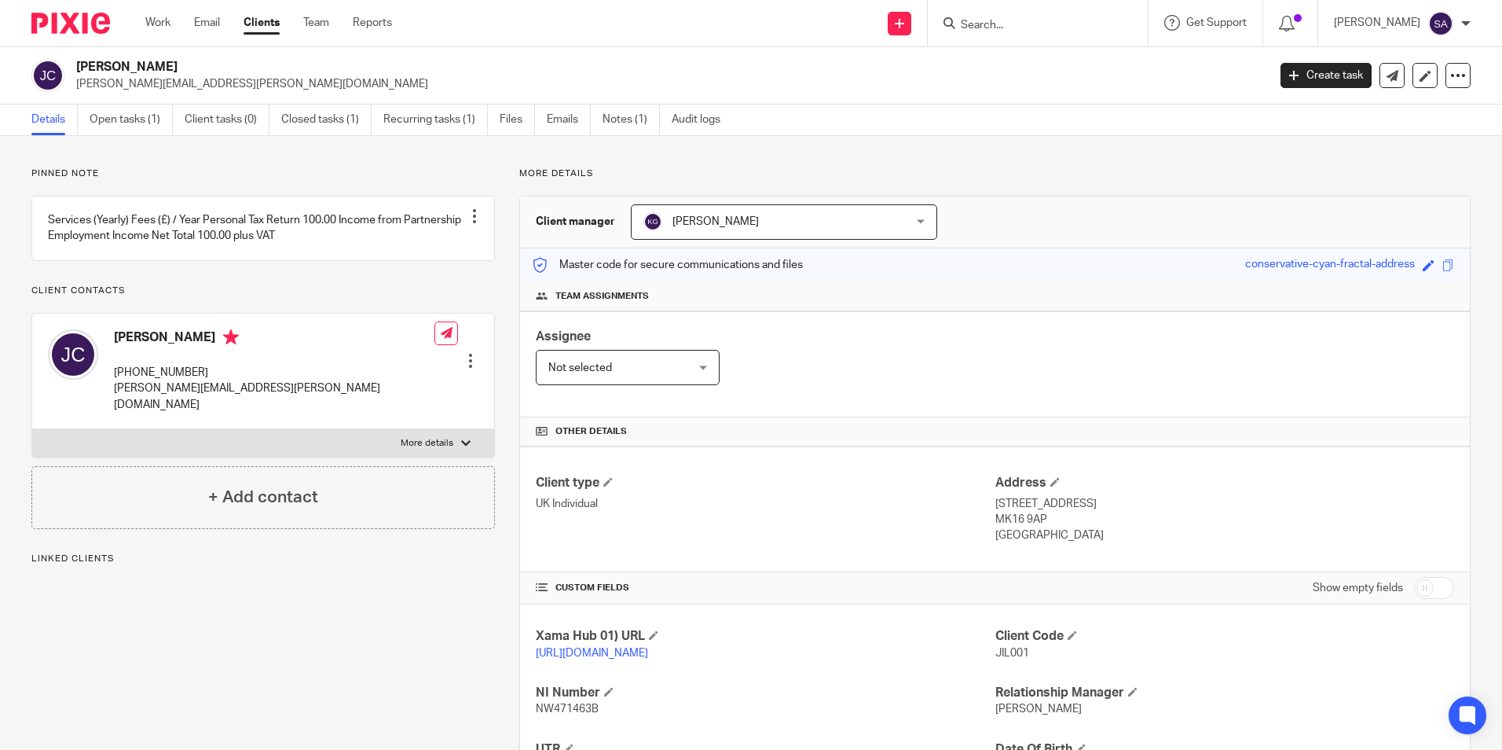
scroll to position [208, 0]
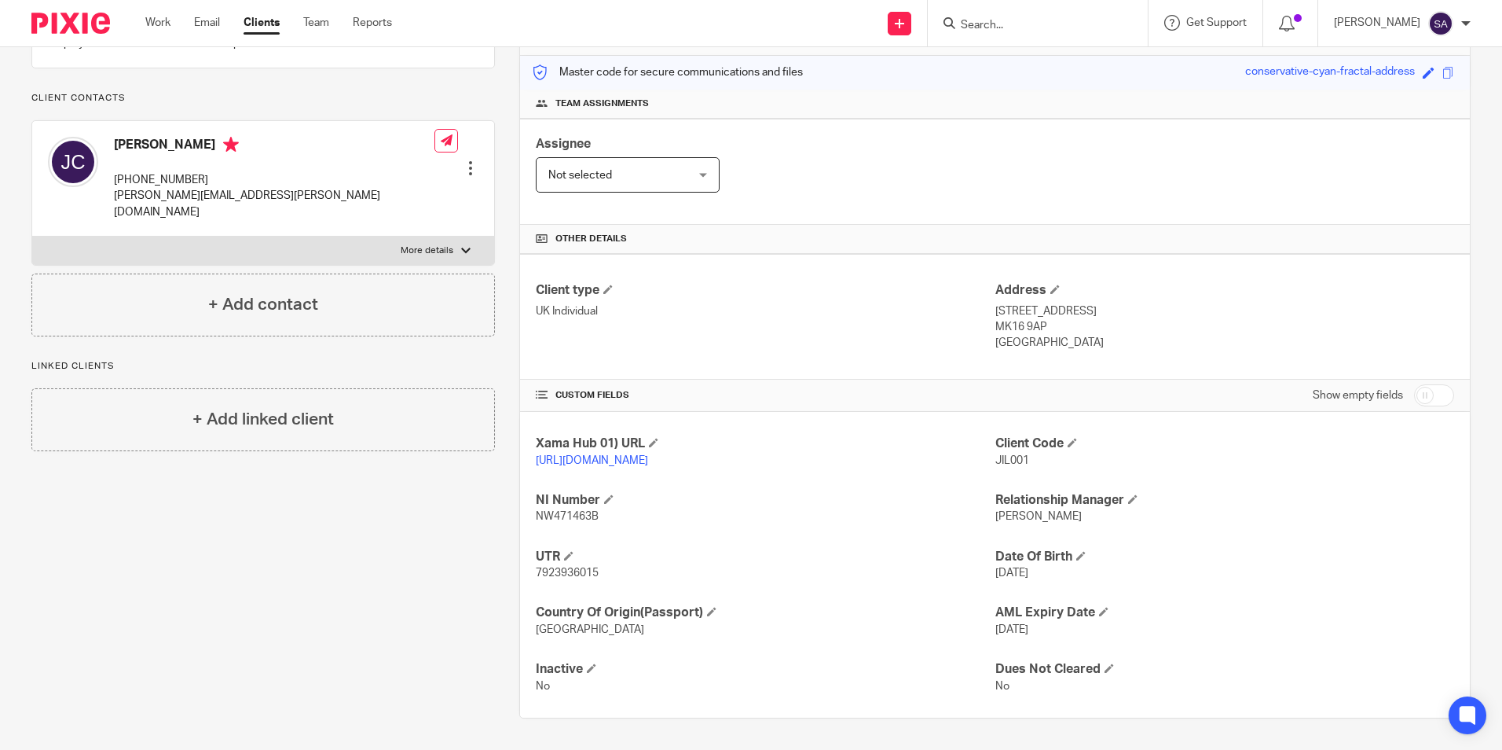
drag, startPoint x: 1036, startPoint y: 308, endPoint x: 989, endPoint y: 295, distance: 49.0
click at [996, 295] on div "Address [STREET_ADDRESS] MK16 9AP [GEOGRAPHIC_DATA]" at bounding box center [1225, 316] width 459 height 69
copy div "[STREET_ADDRESS]"
drag, startPoint x: 1039, startPoint y: 376, endPoint x: 1031, endPoint y: 333, distance: 43.2
click at [1039, 380] on div "Show empty fields" at bounding box center [1225, 395] width 459 height 31
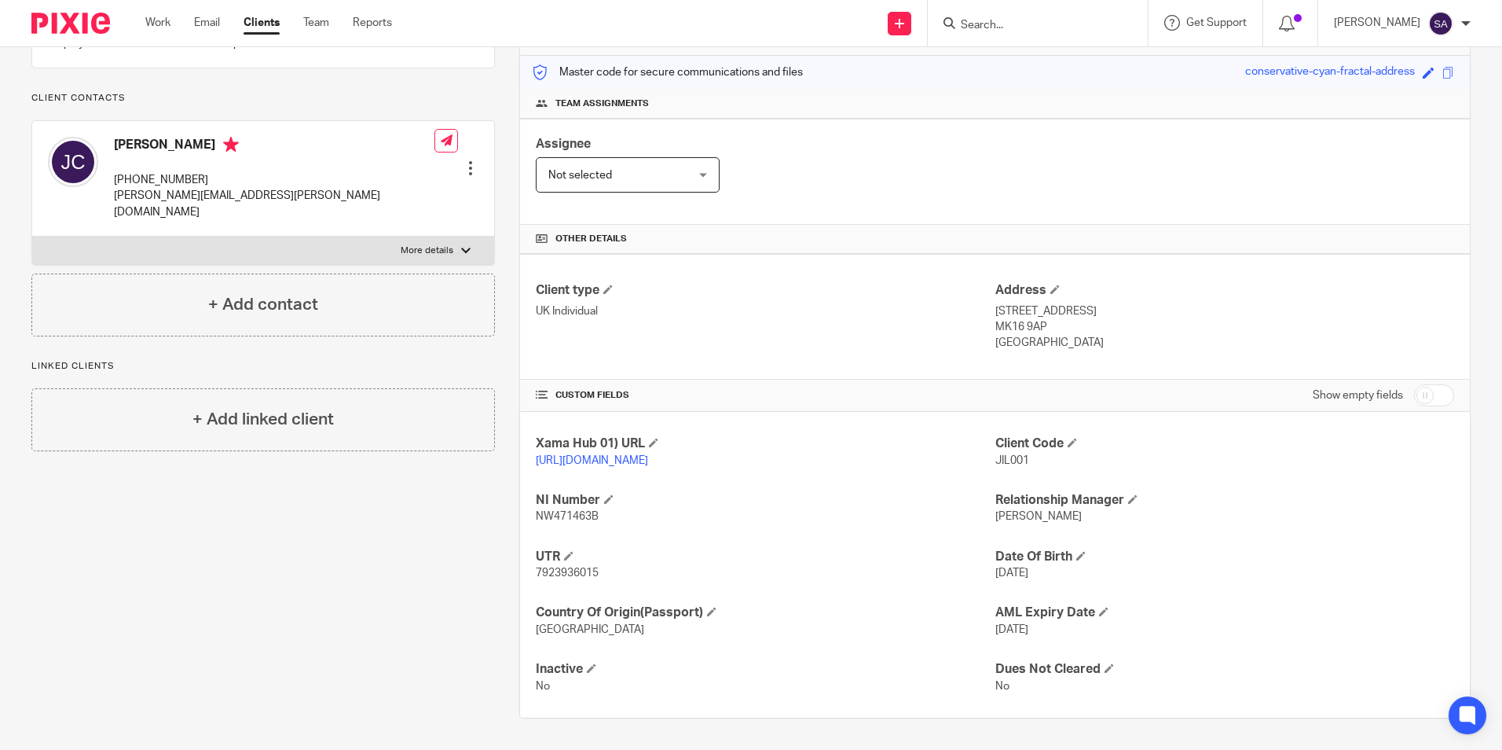
drag, startPoint x: 987, startPoint y: 307, endPoint x: 1038, endPoint y: 308, distance: 51.1
click at [1046, 319] on p "MK16 9AP" at bounding box center [1225, 327] width 459 height 16
copy p "MK16 9AP"
click at [884, 328] on div "Client type UK Individual" at bounding box center [765, 316] width 459 height 69
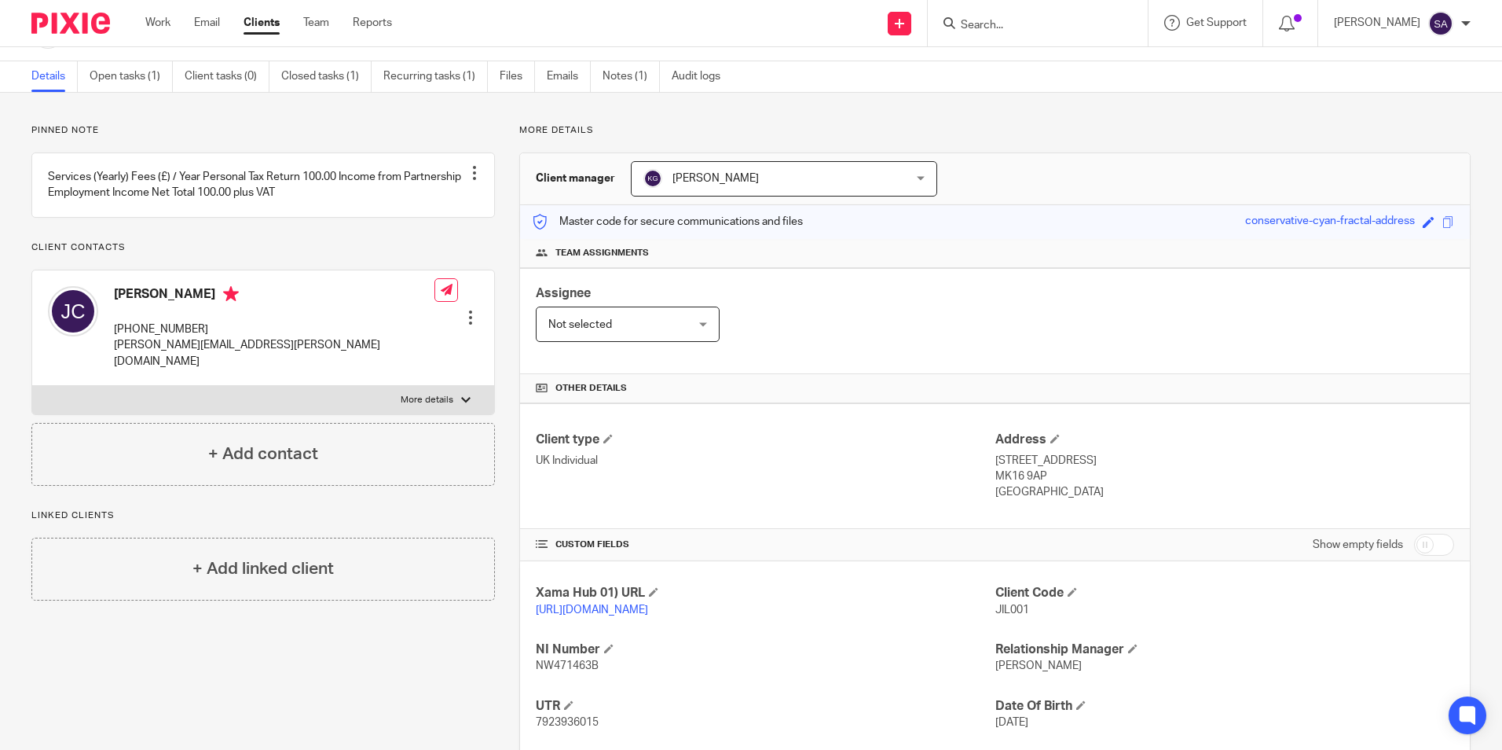
scroll to position [79, 0]
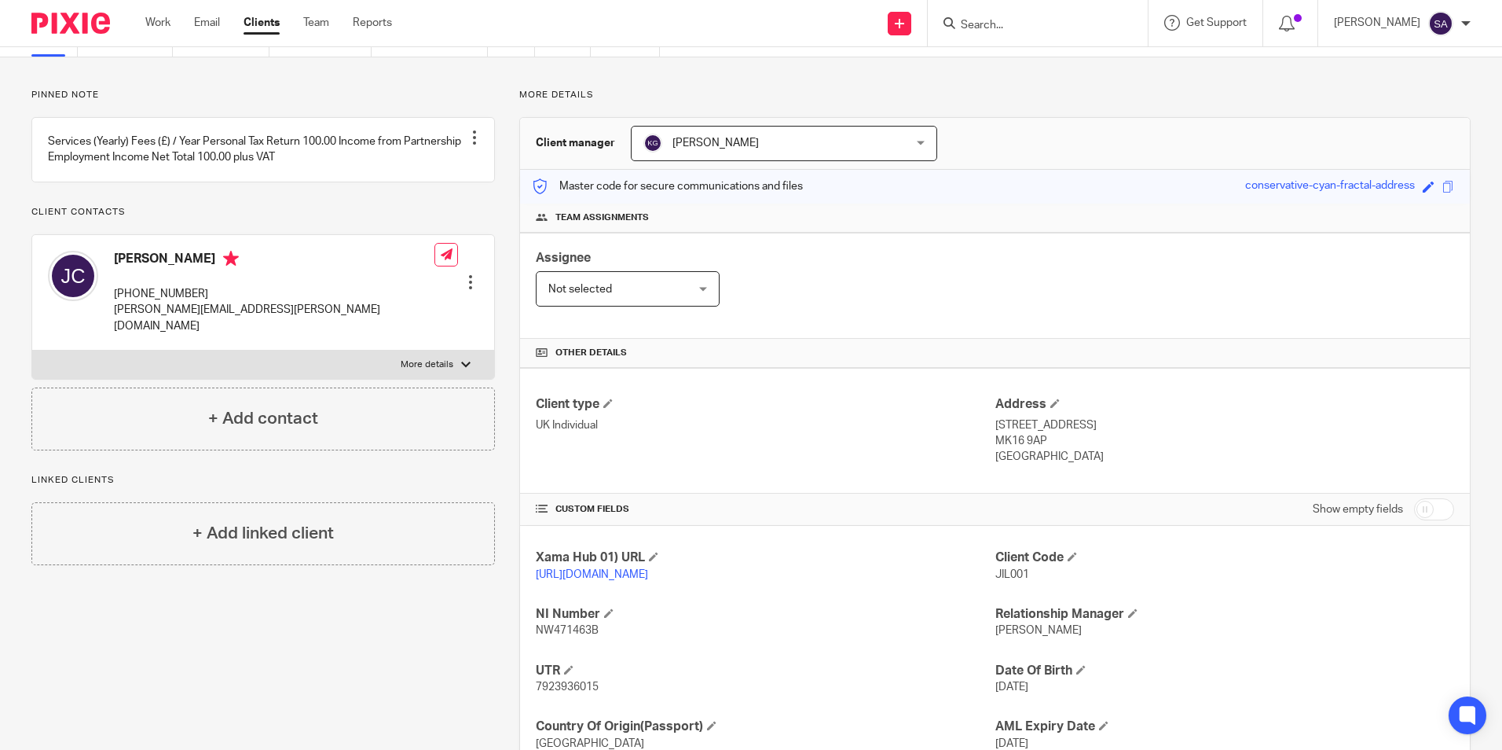
click at [306, 218] on p "Client contacts" at bounding box center [263, 212] width 464 height 13
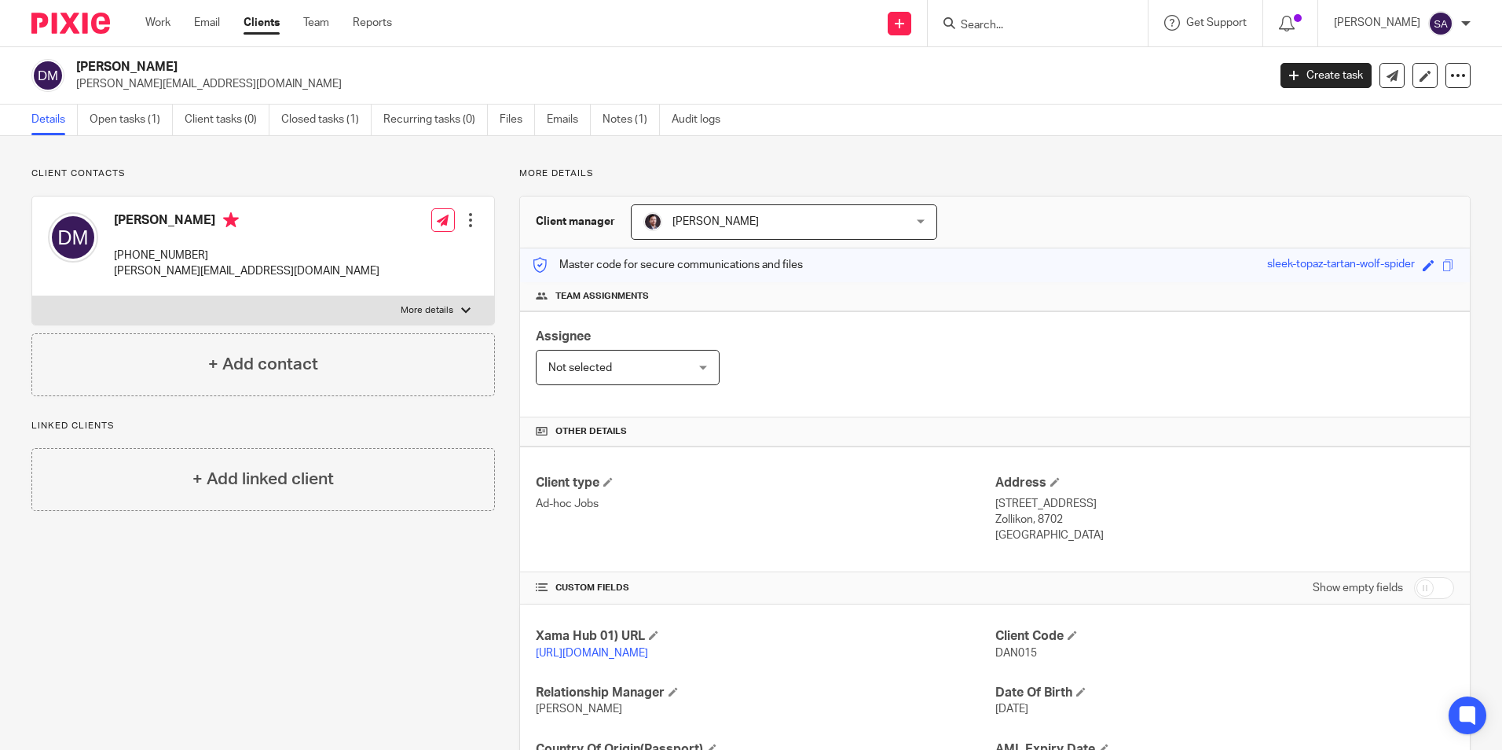
click at [1053, 25] on input "Search" at bounding box center [1029, 26] width 141 height 14
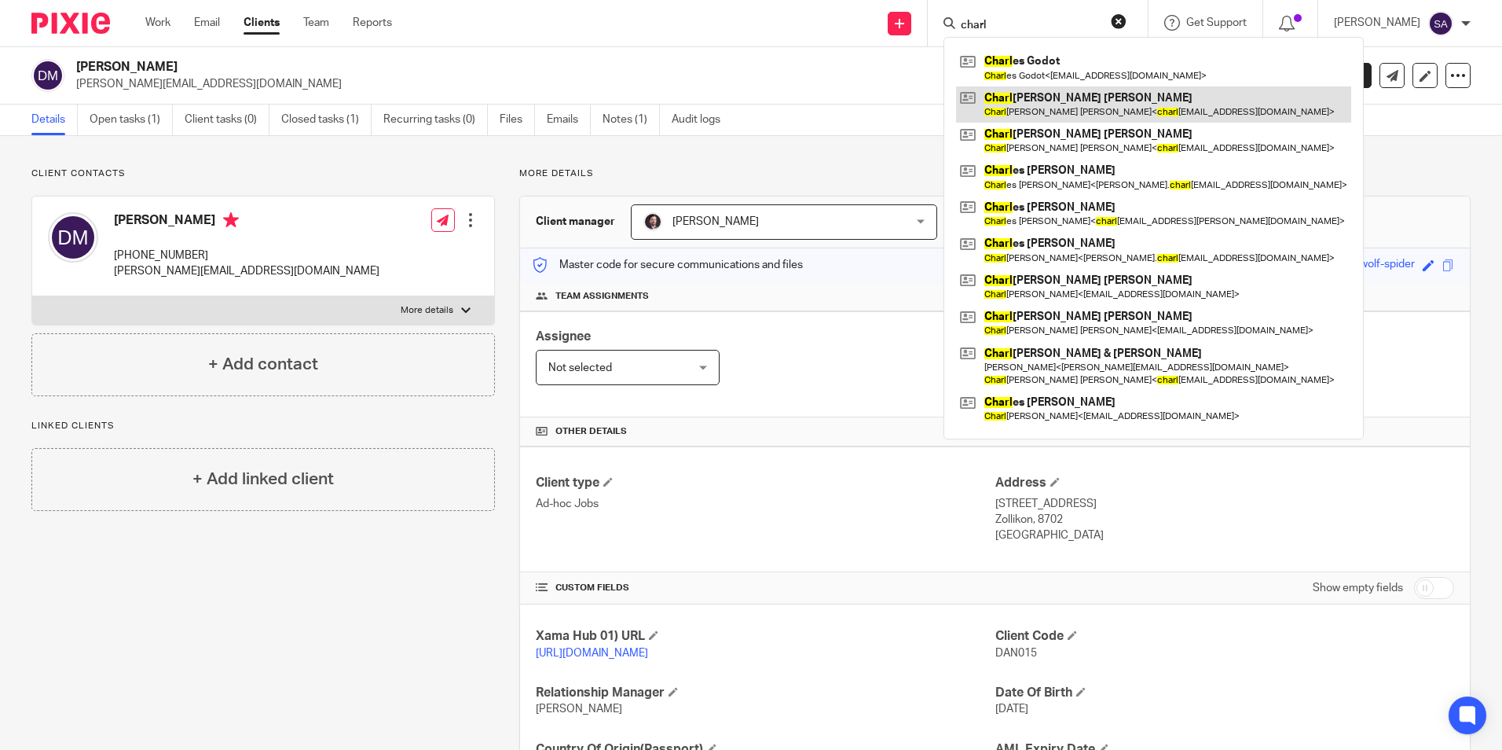
type input "charl"
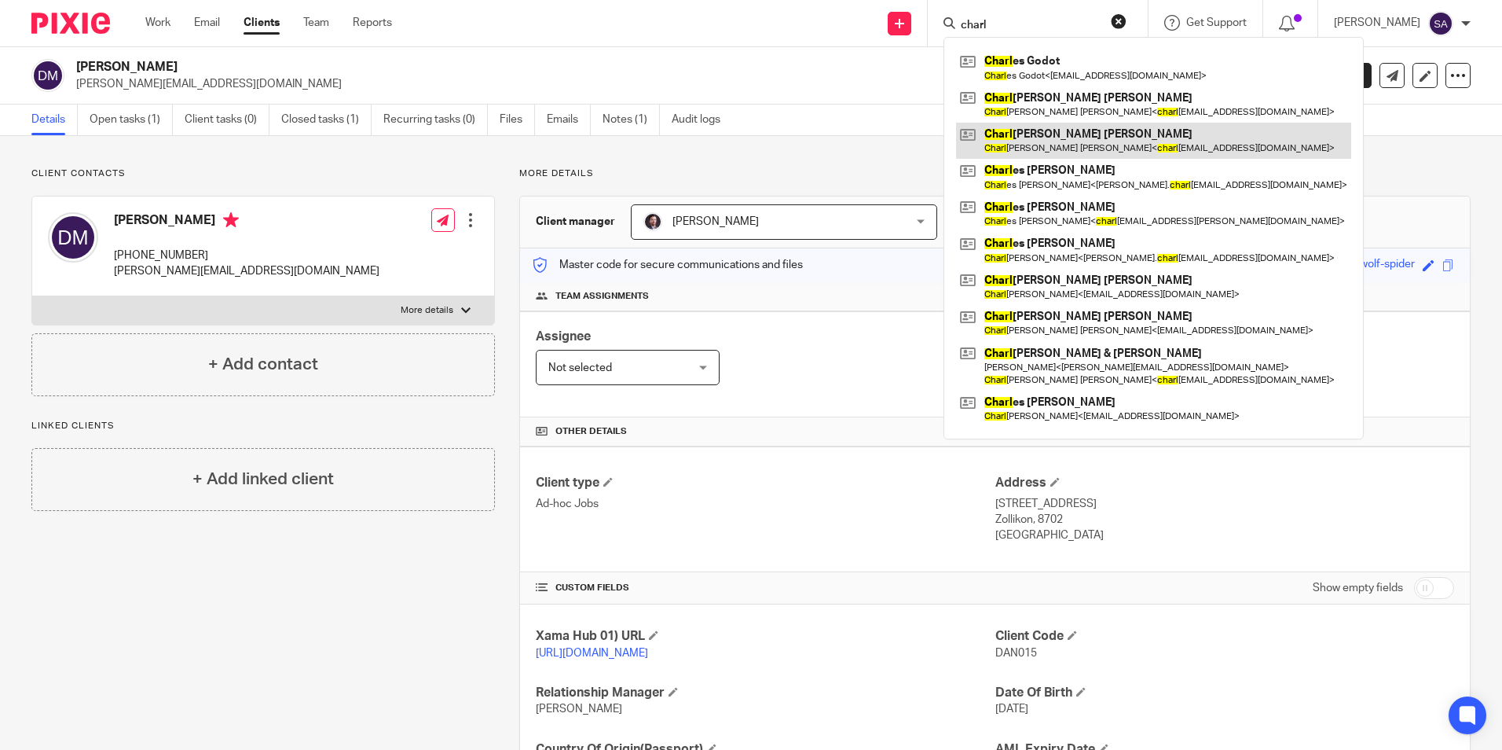
drag, startPoint x: 1063, startPoint y: 91, endPoint x: 1049, endPoint y: 143, distance: 53.8
click at [1062, 91] on link at bounding box center [1153, 104] width 395 height 36
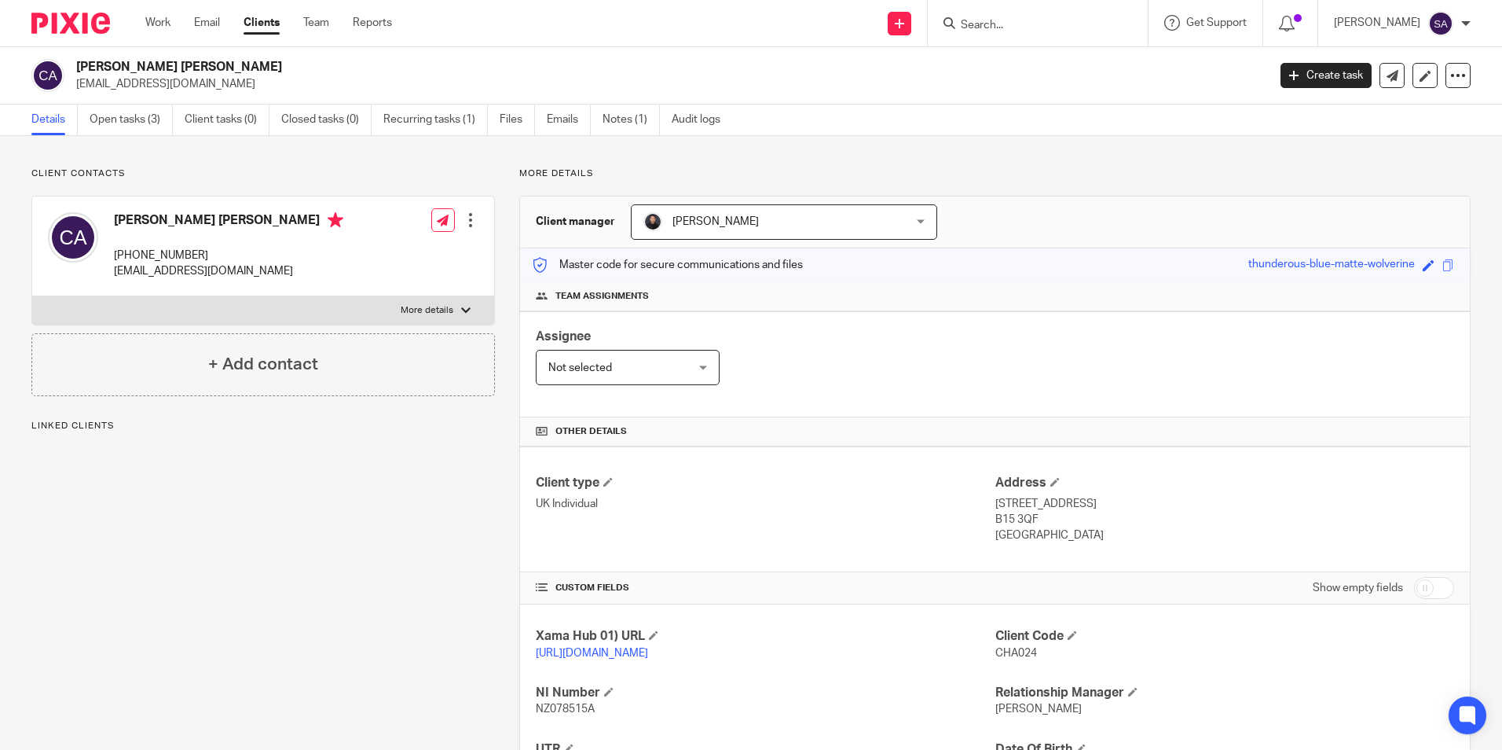
click at [134, 126] on link "Open tasks (3)" at bounding box center [131, 120] width 83 height 31
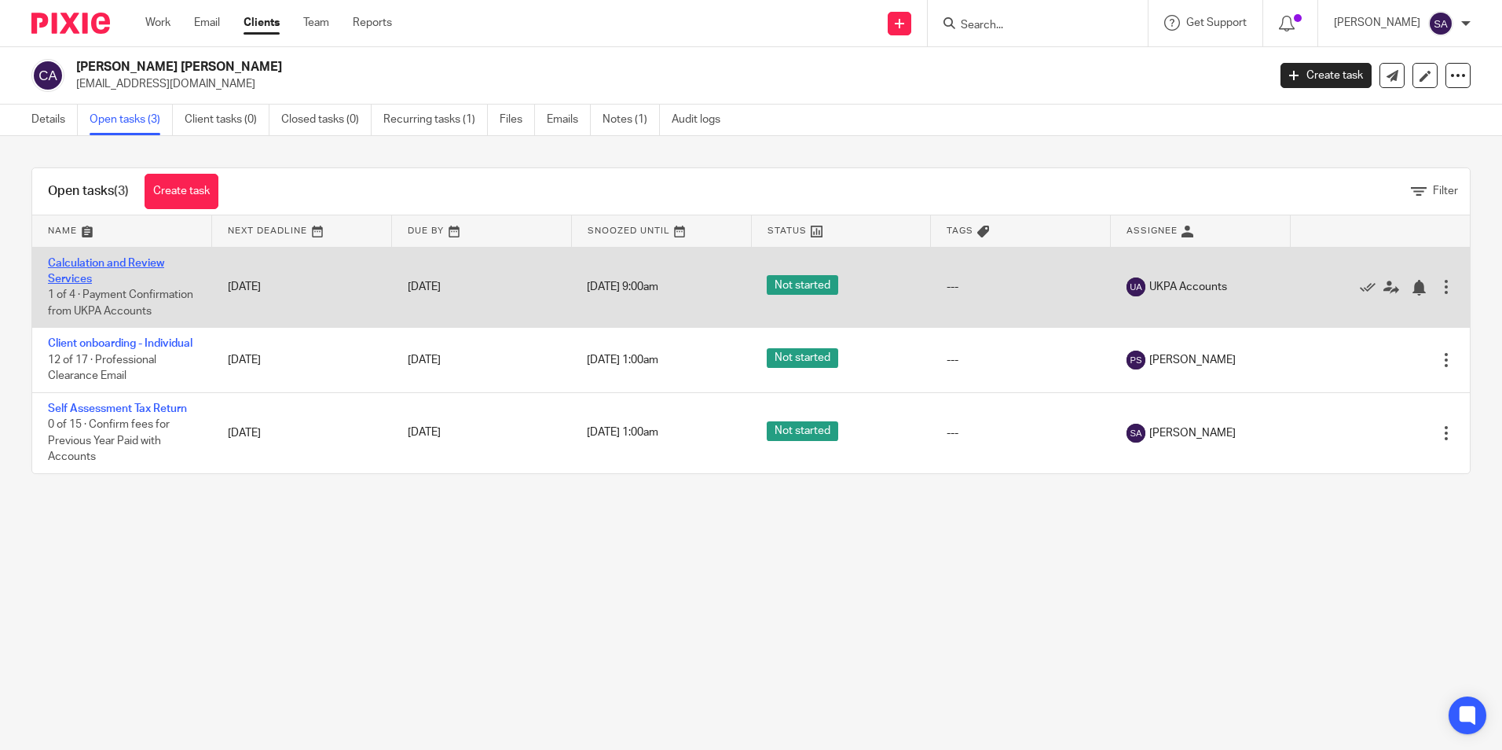
click at [75, 277] on link "Calculation and Review Services" at bounding box center [106, 271] width 116 height 27
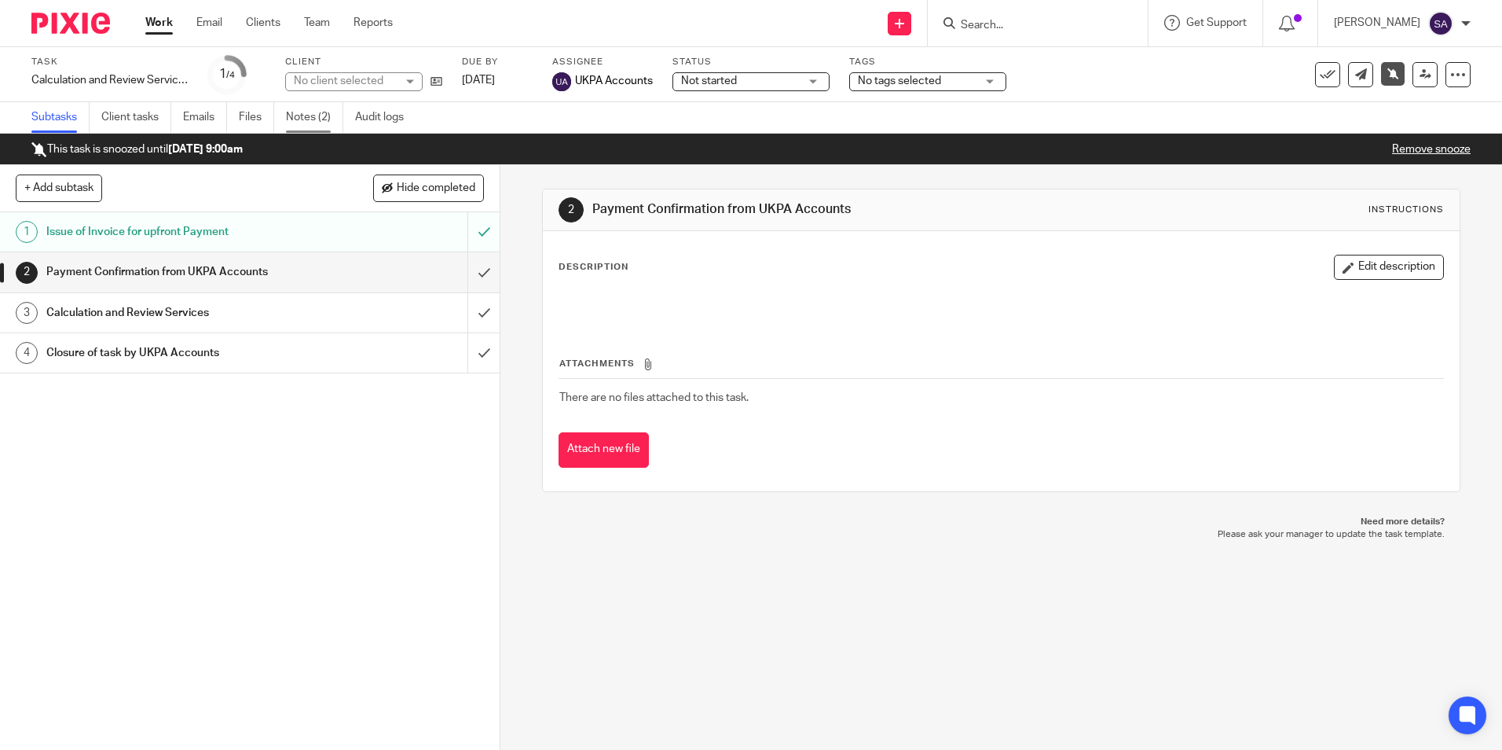
click at [314, 116] on link "Notes (2)" at bounding box center [314, 117] width 57 height 31
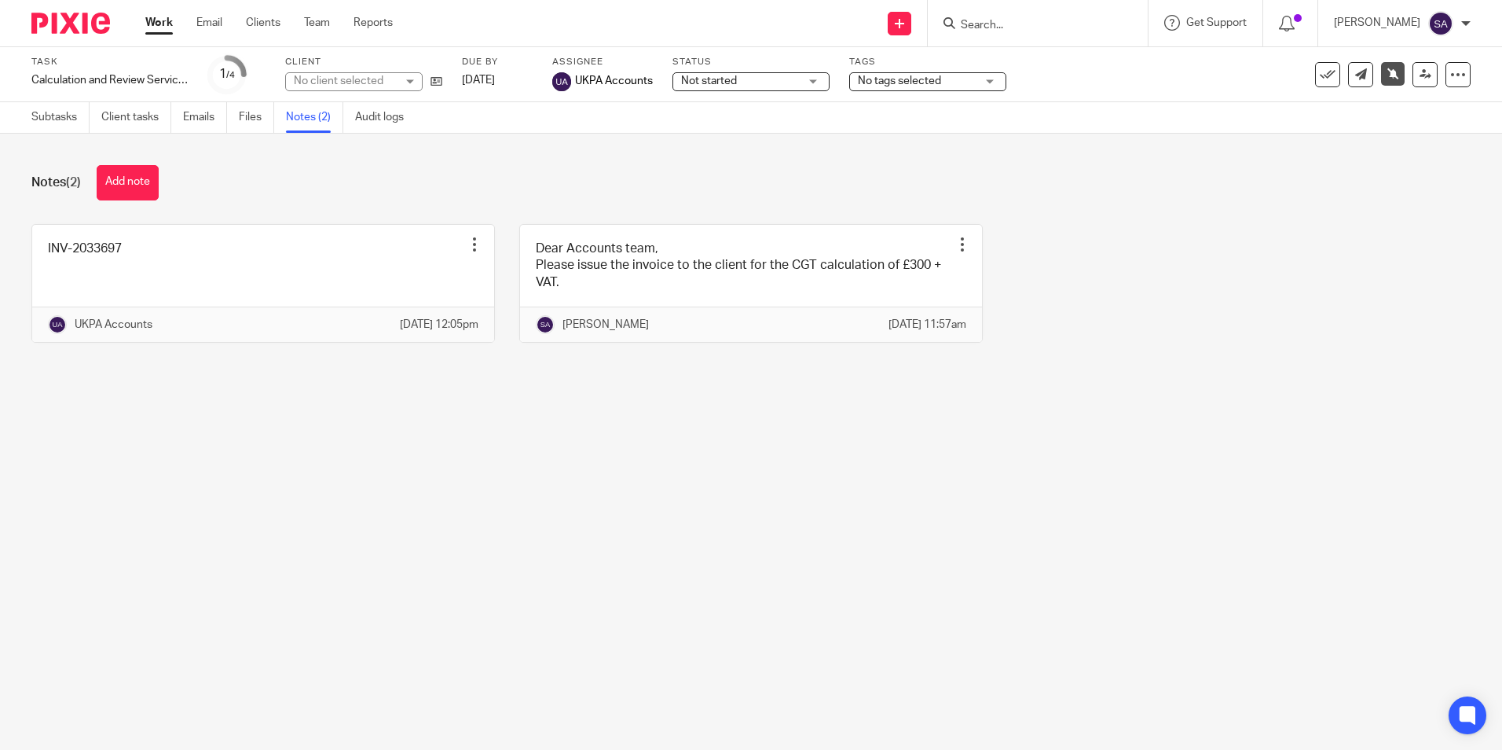
drag, startPoint x: 160, startPoint y: 26, endPoint x: 1010, endPoint y: 292, distance: 890.9
click at [160, 27] on link "Work" at bounding box center [159, 23] width 28 height 16
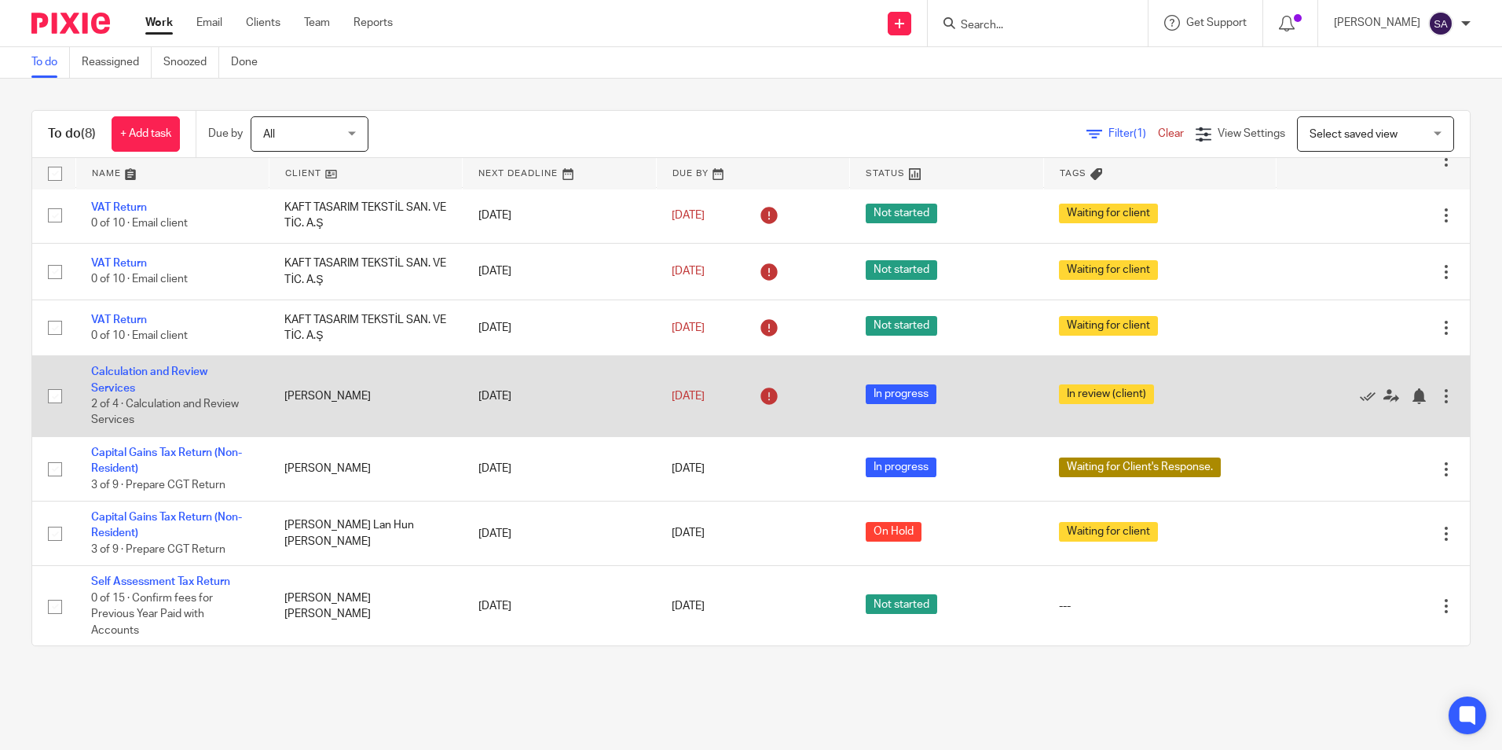
scroll to position [59, 0]
